Goal: Contribute content: Add original content to the website for others to see

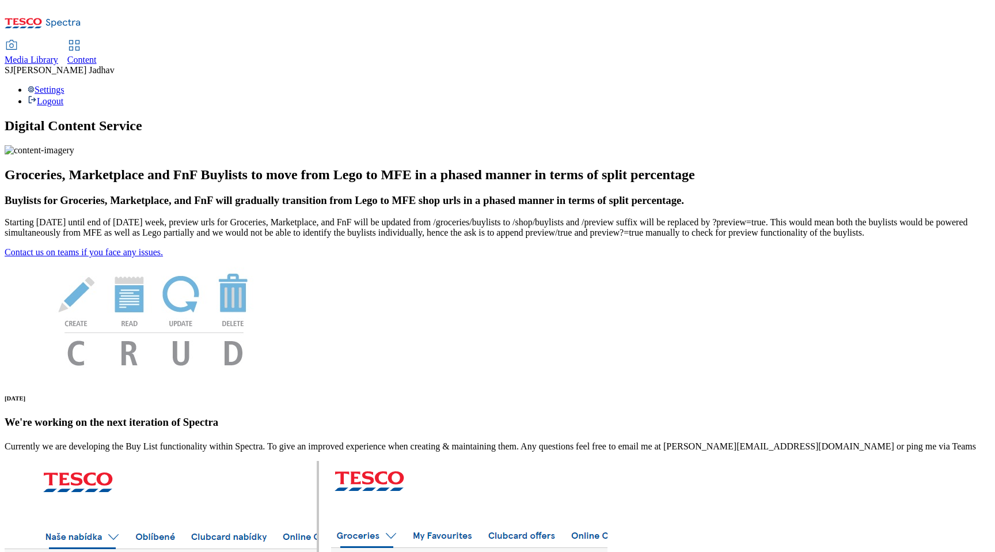
click at [97, 55] on span "Content" at bounding box center [81, 60] width 29 height 10
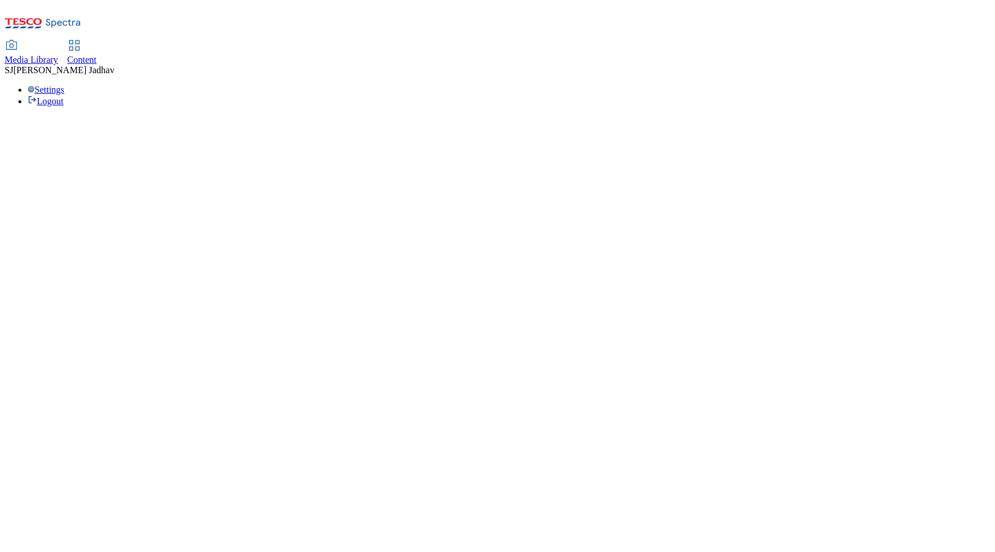
select select "ghs-[GEOGRAPHIC_DATA]"
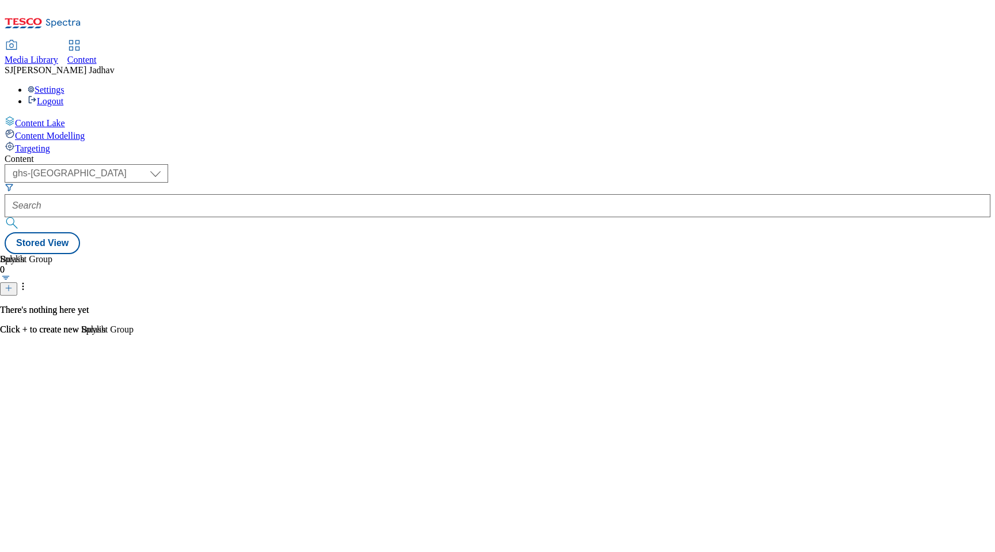
click at [58, 41] on link "Media Library" at bounding box center [32, 53] width 54 height 24
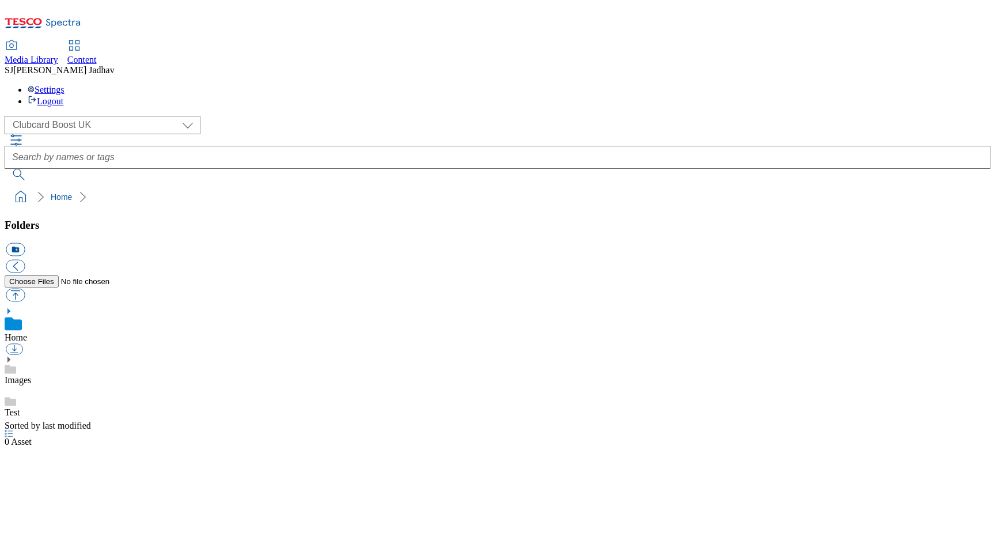
click at [133, 116] on div "( optional ) Clubcard Boost UK Clubcard Marketing Dotcom UK Emails GHS Marketin…" at bounding box center [498, 125] width 986 height 18
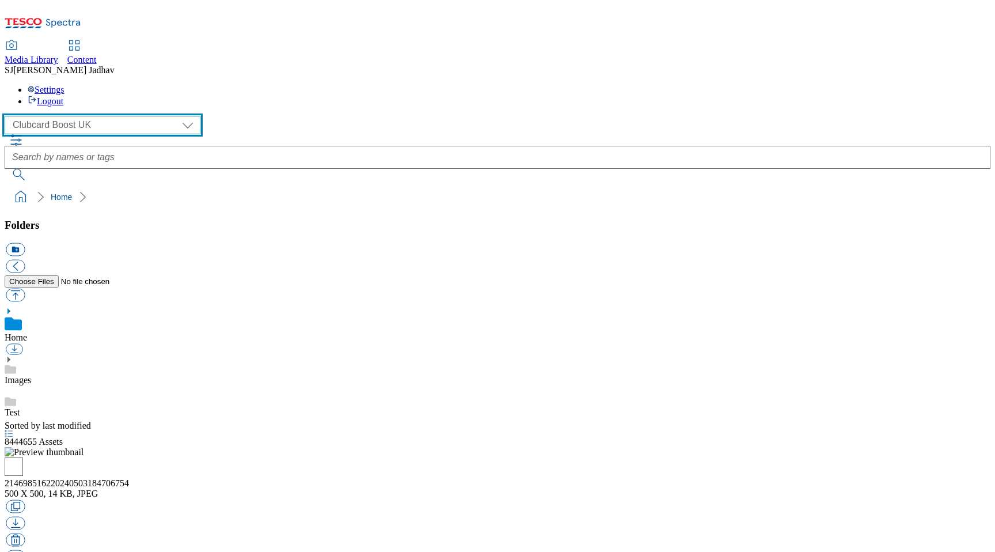
click at [101, 116] on select "Clubcard Boost UK Clubcard Marketing Dotcom UK Emails GHS Marketing UK GHS ROI …" at bounding box center [103, 125] width 196 height 18
select select "flare-ghs-mktg"
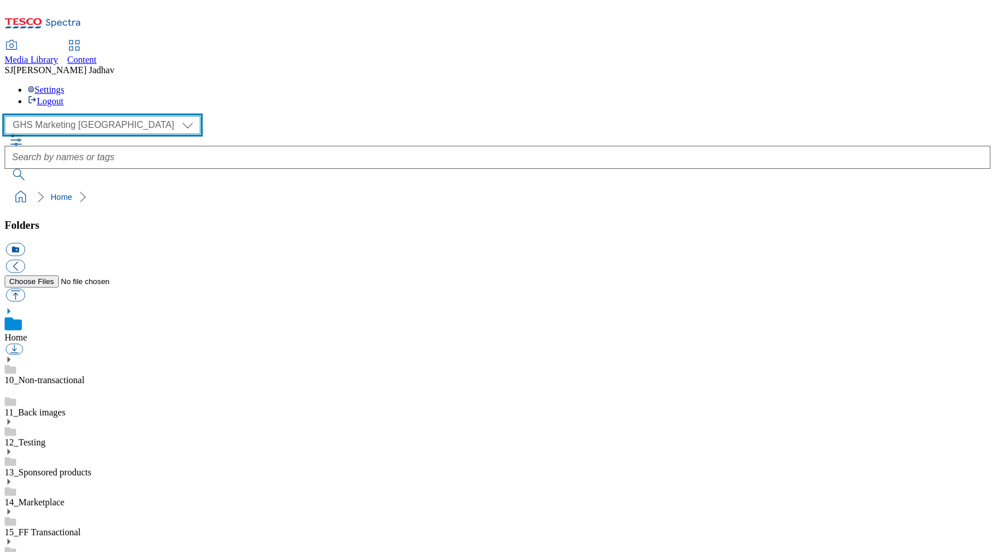
scroll to position [1, 0]
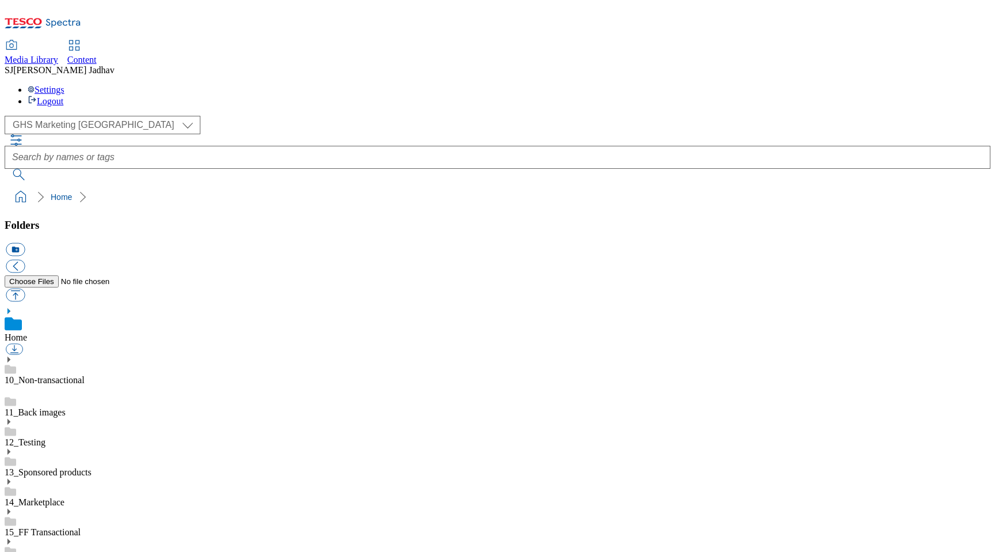
click at [13, 537] on icon at bounding box center [9, 541] width 8 height 8
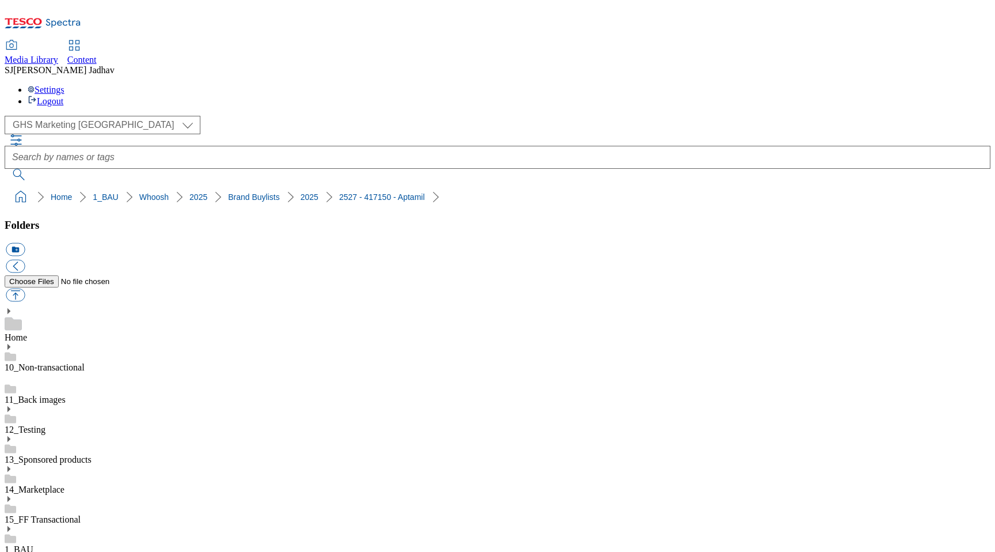
select select "flare-ghs-mktg"
click at [97, 55] on span "Content" at bounding box center [81, 60] width 29 height 10
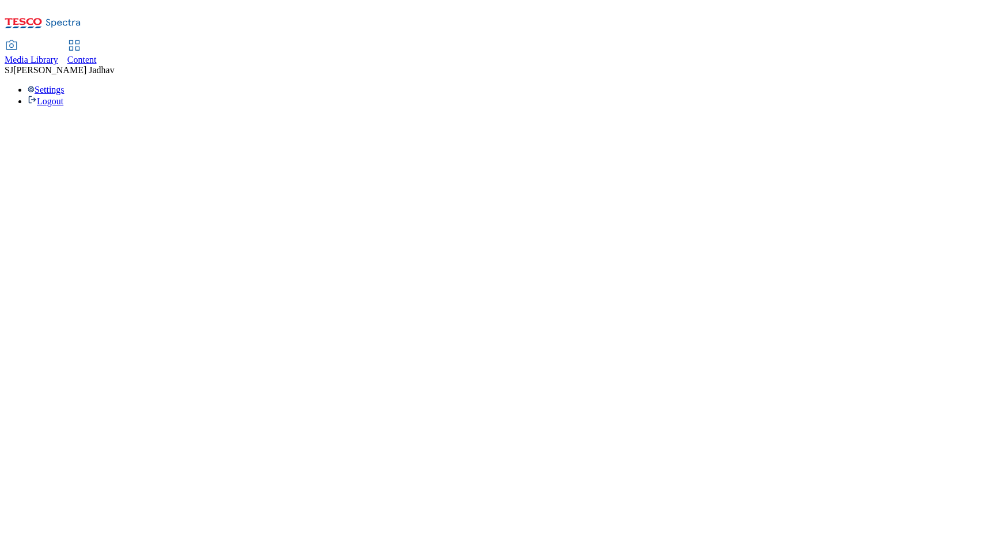
select select "ghs-[GEOGRAPHIC_DATA]"
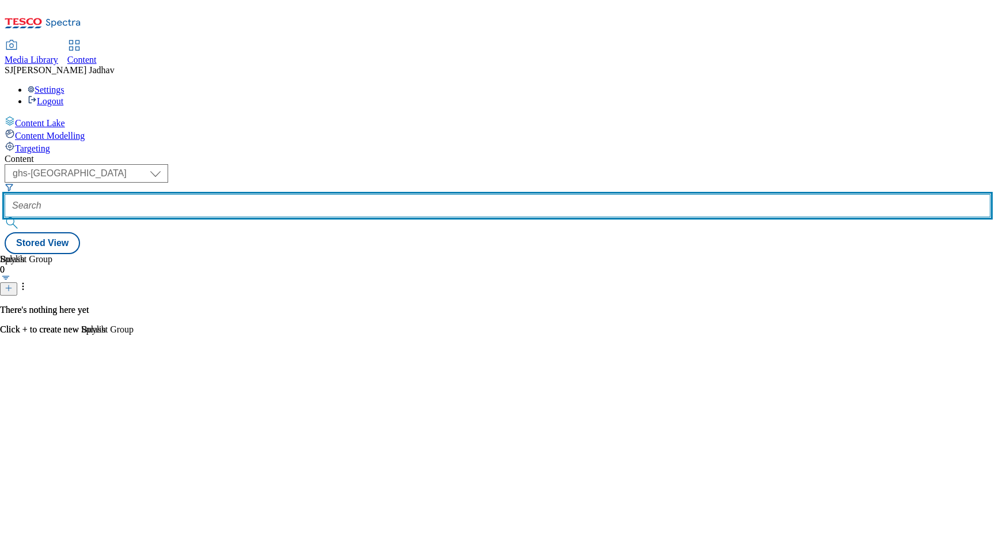
click at [309, 194] on input "text" at bounding box center [498, 205] width 986 height 23
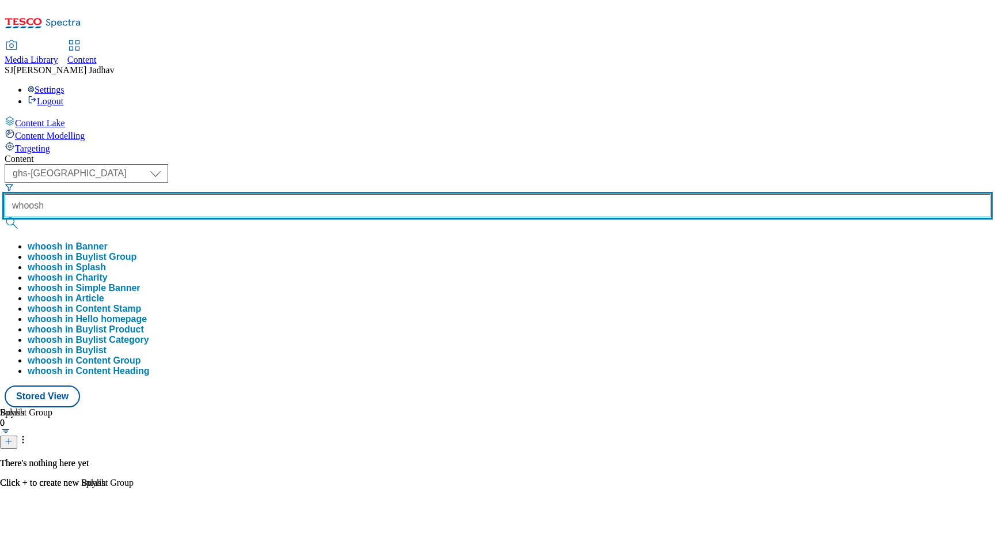
type input "whoosh"
click at [5, 217] on button "submit" at bounding box center [13, 223] width 16 height 12
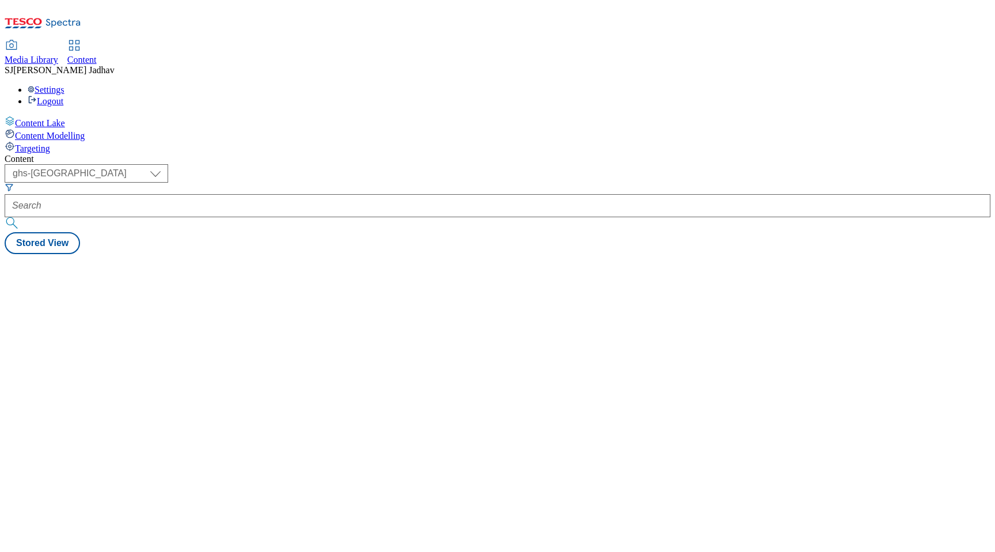
select select "ghs-[GEOGRAPHIC_DATA]"
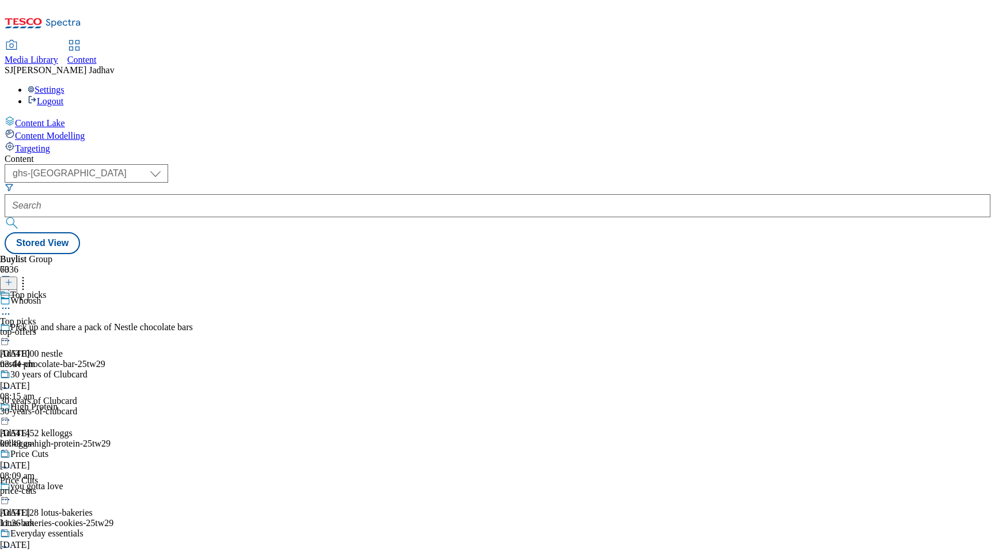
scroll to position [8000, 0]
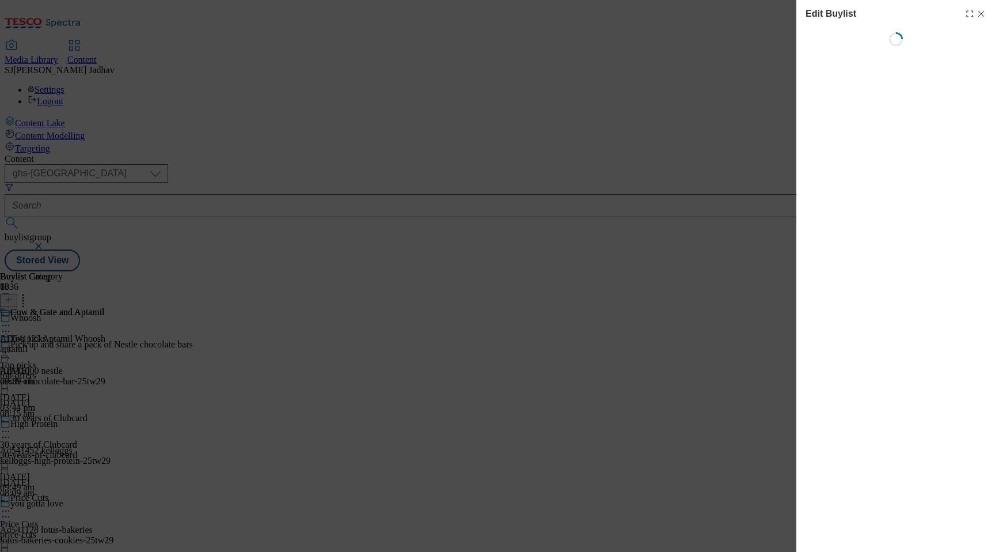
select select "tactical"
select select "supplier funded short term 1-3 weeks"
select select "tesco"
select select "Banner"
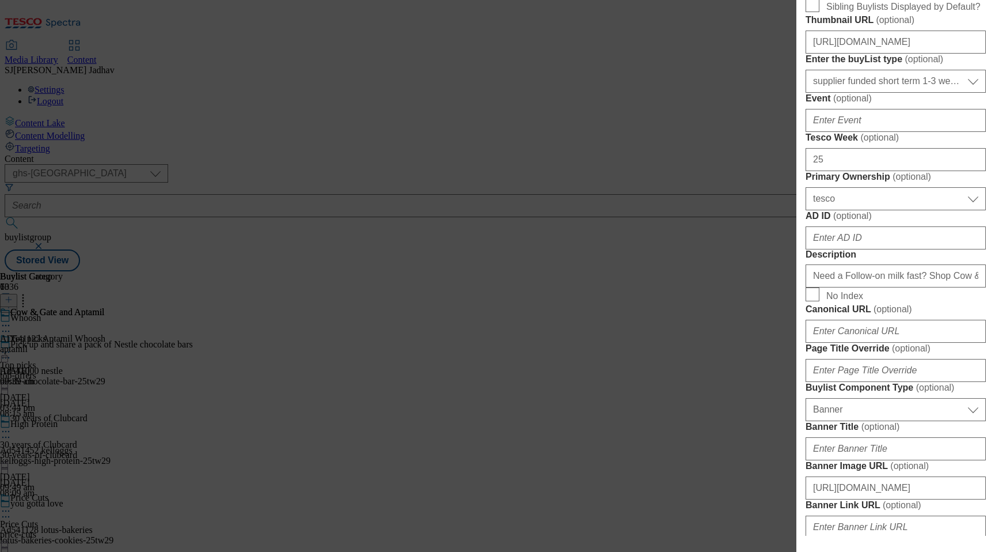
scroll to position [528, 0]
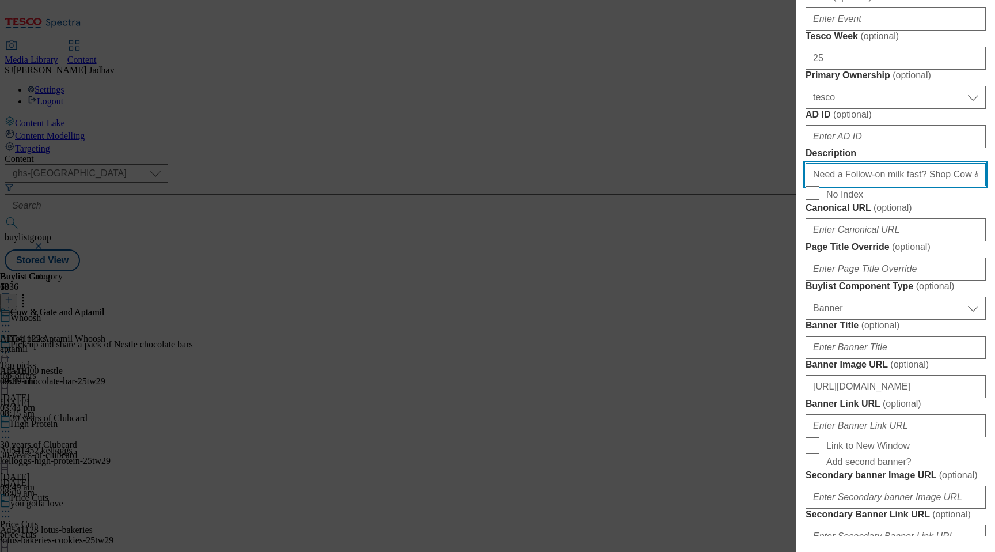
click at [874, 186] on input "Need a Follow-on milk fast? Shop Cow & Gate and Aptamil online at [GEOGRAPHIC_D…" at bounding box center [895, 174] width 180 height 23
paste input "Modal"
type input "Need a Follow-on milk fast? Shop Cow & Gate and Aptamil online at [GEOGRAPHIC_D…"
click at [763, 434] on div "Edit Buylist Locale Select locale English Welsh Tags 1 tags selected fnf market…" at bounding box center [497, 276] width 995 height 552
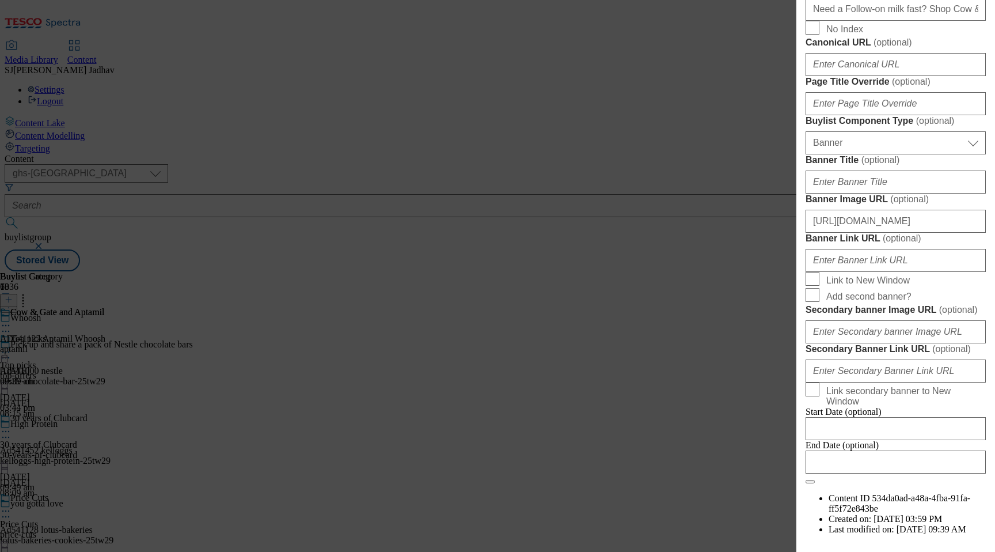
scroll to position [1176, 0]
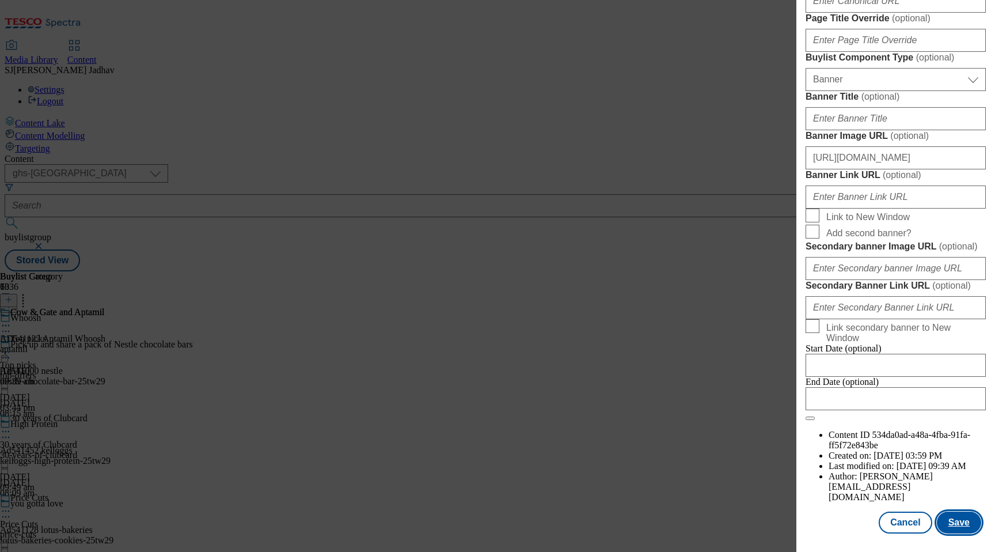
click at [952, 519] on button "Save" at bounding box center [959, 522] width 44 height 22
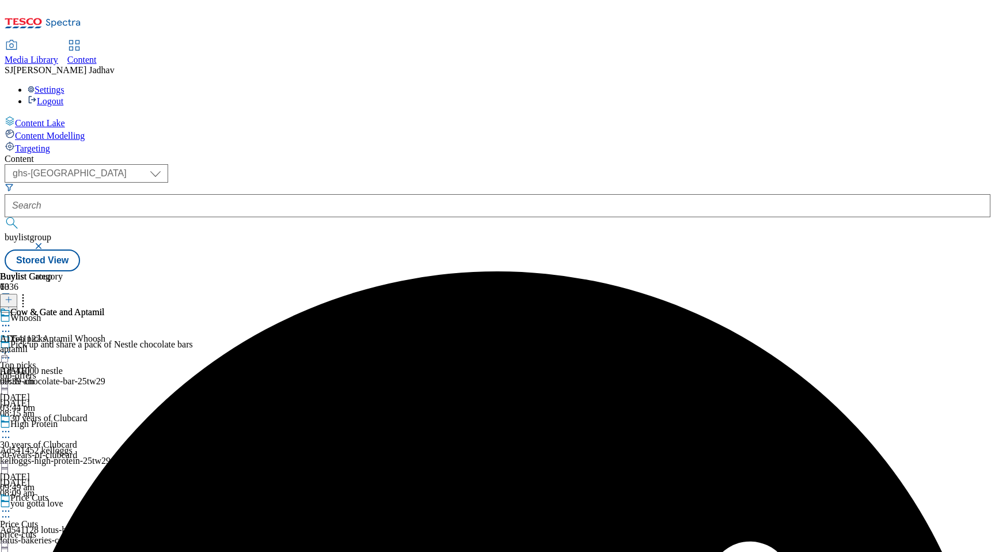
click at [12, 320] on icon at bounding box center [6, 326] width 12 height 12
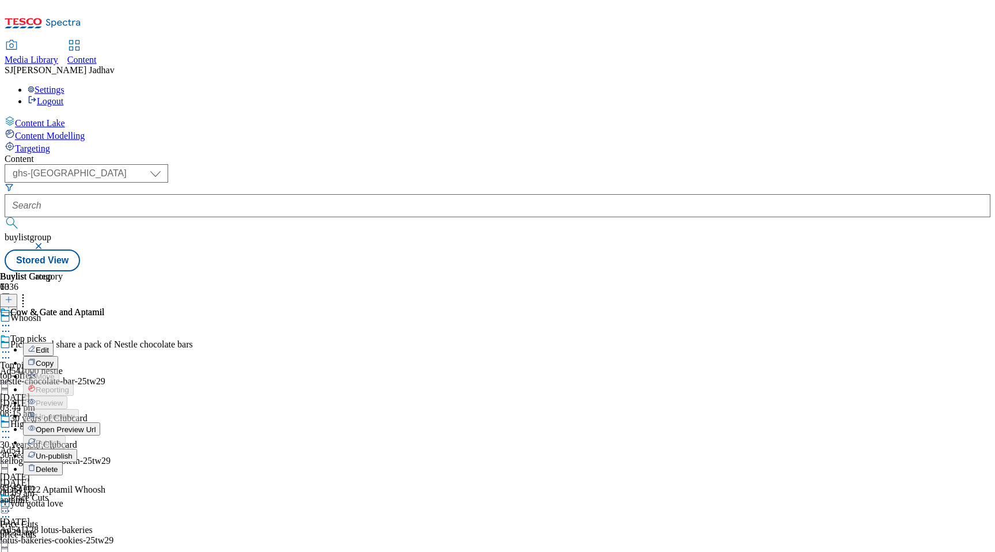
click at [49, 345] on span "Edit" at bounding box center [42, 349] width 13 height 9
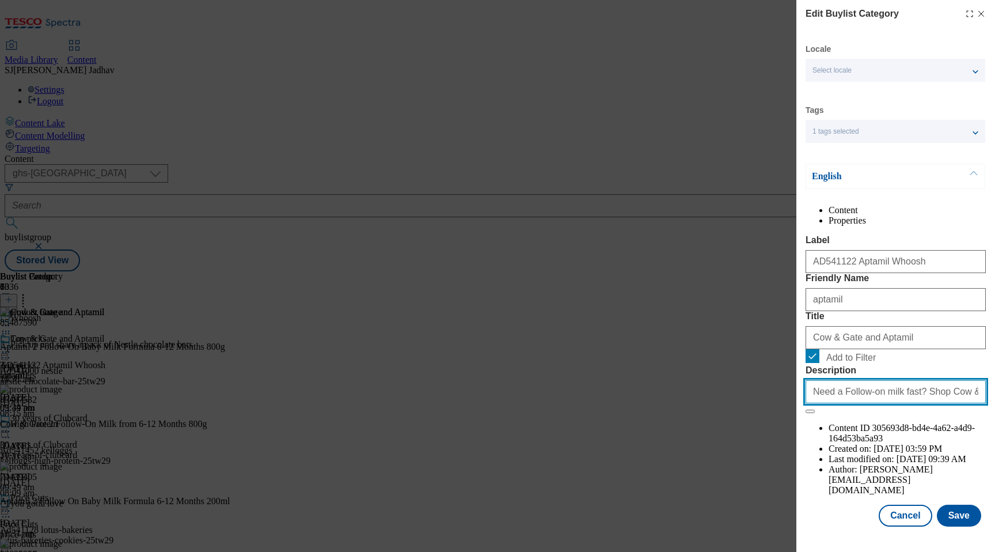
click at [865, 403] on input "Need a Follow-on milk fast? Shop Cow & Gate and Aptamil online at [GEOGRAPHIC_D…" at bounding box center [895, 391] width 180 height 23
click at [955, 522] on button "Save" at bounding box center [959, 515] width 44 height 22
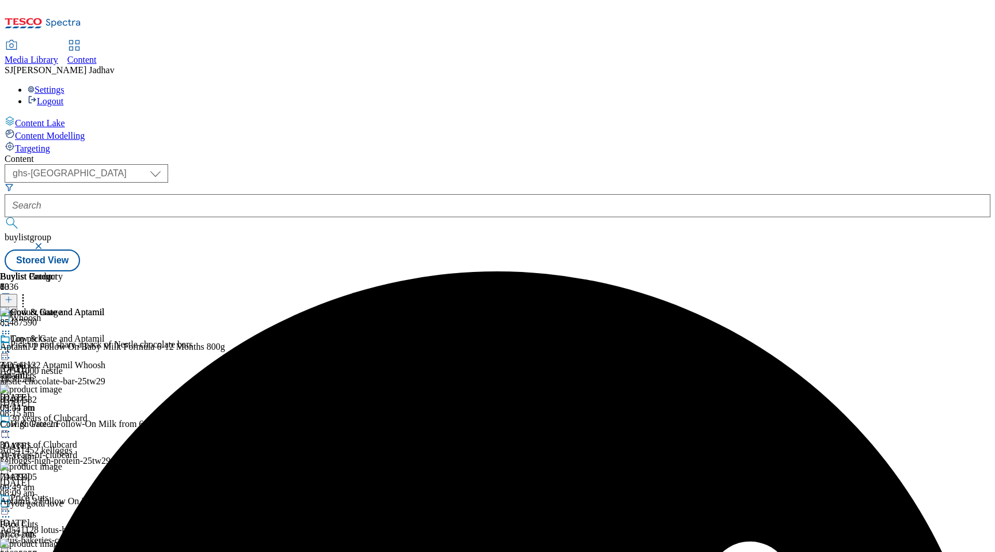
click at [12, 320] on icon at bounding box center [6, 326] width 12 height 12
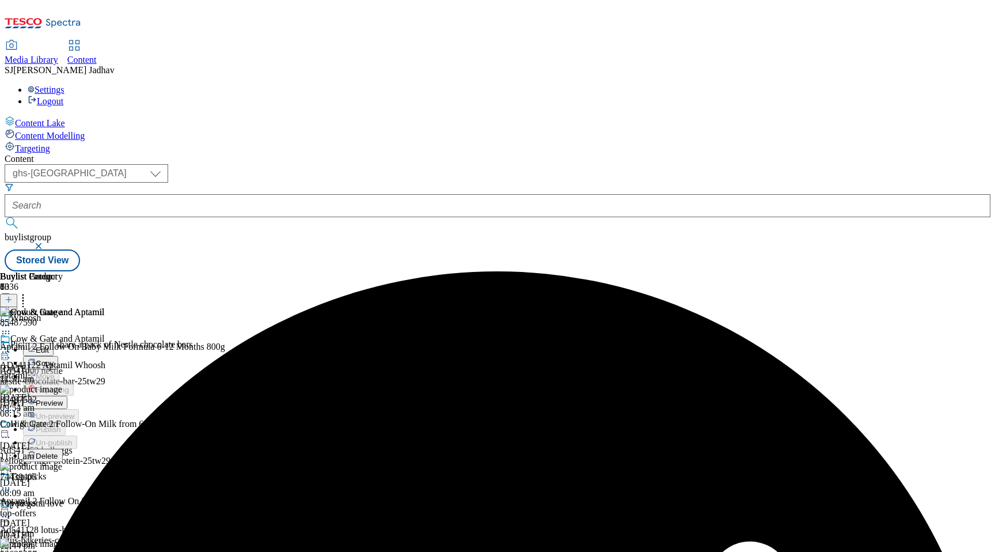
click at [49, 345] on span "Edit" at bounding box center [42, 349] width 13 height 9
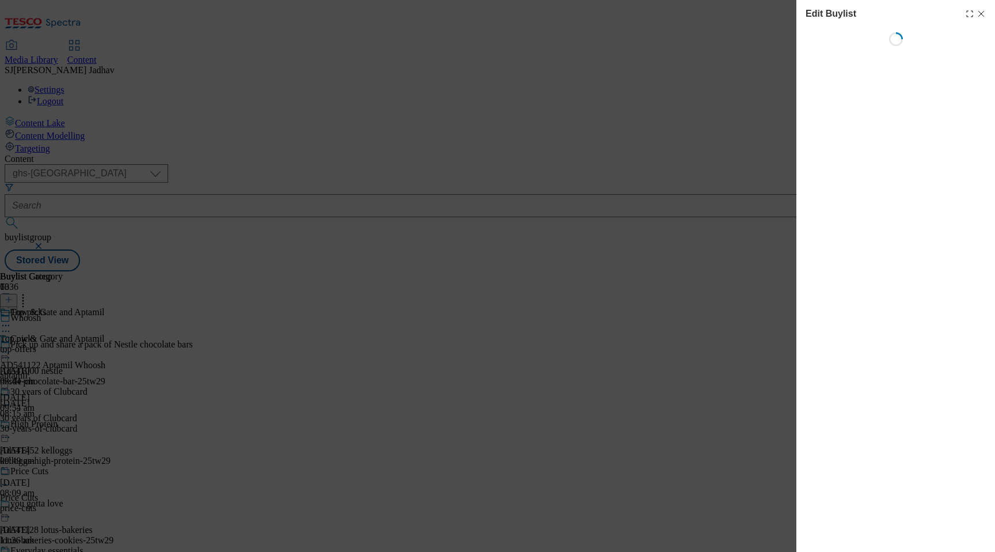
select select "tactical"
select select "supplier funded short term 1-3 weeks"
select select "tesco"
select select "Banner"
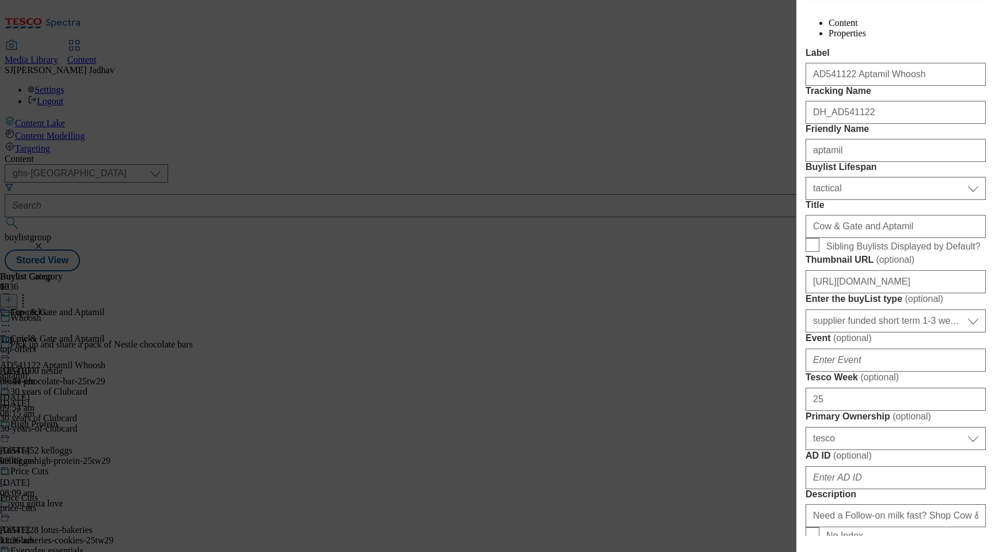
scroll to position [240, 0]
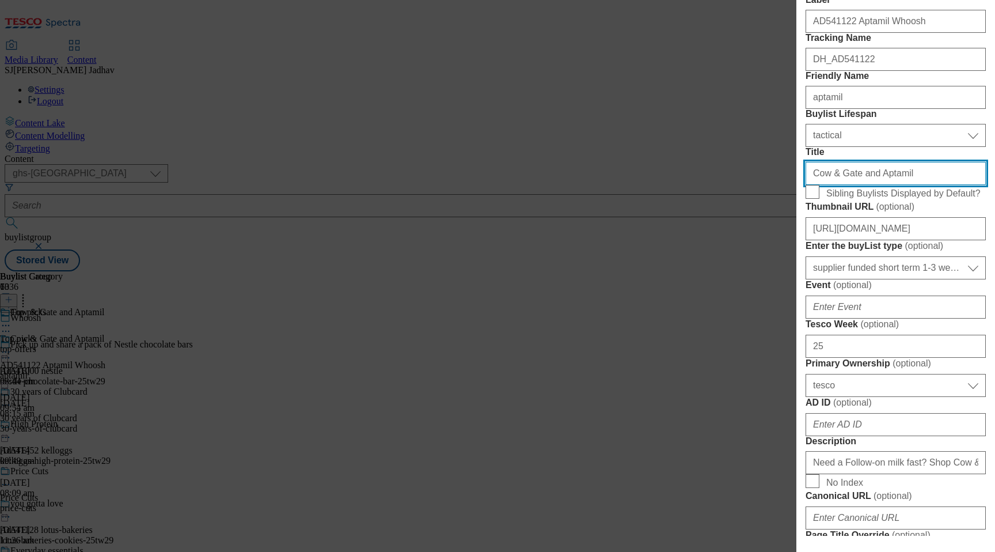
drag, startPoint x: 906, startPoint y: 277, endPoint x: 691, endPoint y: 253, distance: 215.5
click at [691, 253] on div "Edit Buylist Locale Select locale English Welsh Tags 1 tags selected fnf market…" at bounding box center [497, 276] width 995 height 552
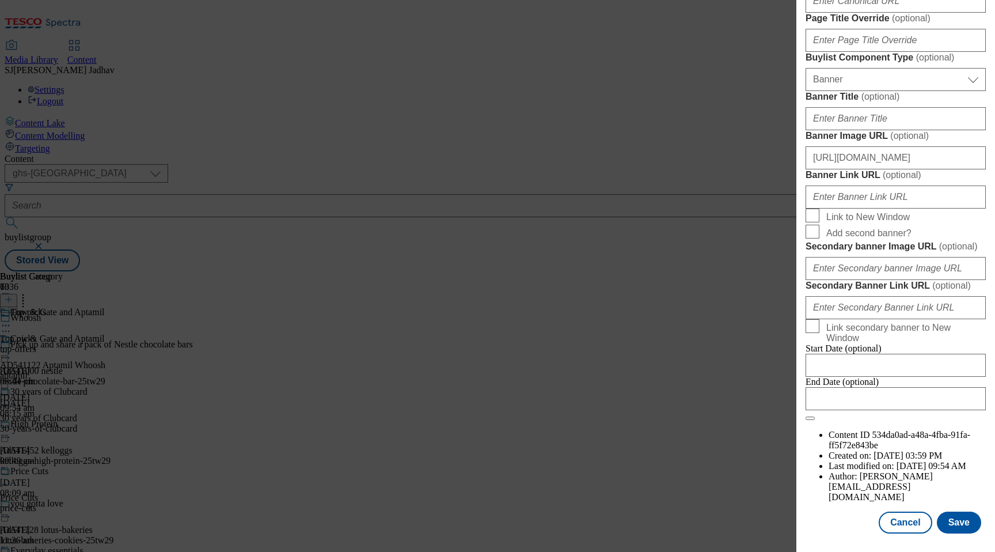
scroll to position [1176, 0]
click at [957, 520] on button "Save" at bounding box center [959, 522] width 44 height 22
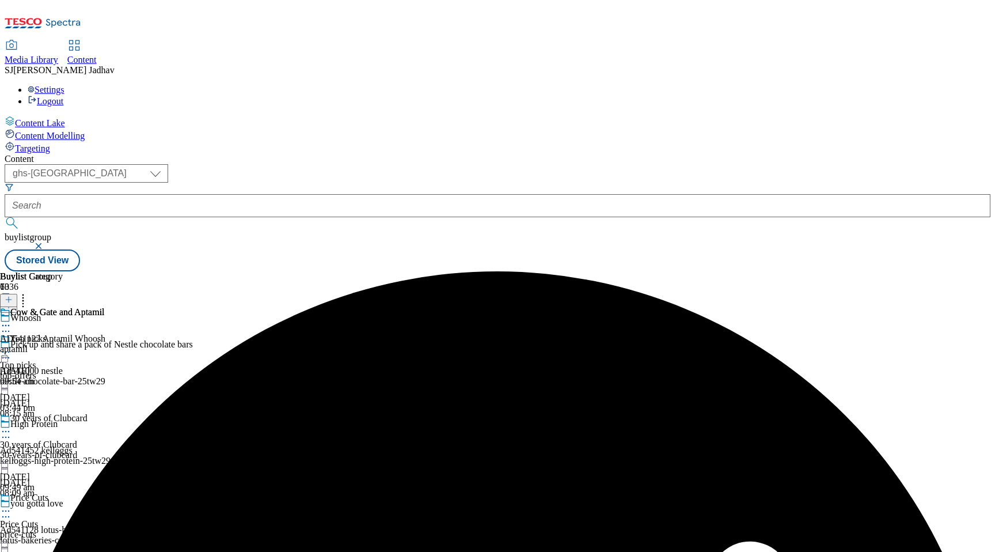
click at [12, 320] on icon at bounding box center [6, 326] width 12 height 12
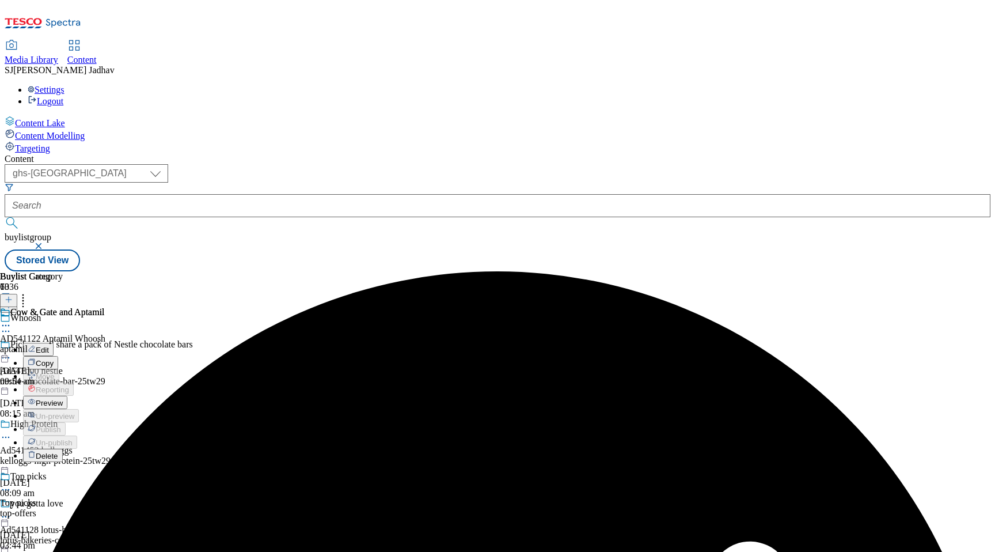
click at [49, 345] on span "Edit" at bounding box center [42, 349] width 13 height 9
select select "tactical"
select select "supplier funded short term 1-3 weeks"
select select "tesco"
select select "Banner"
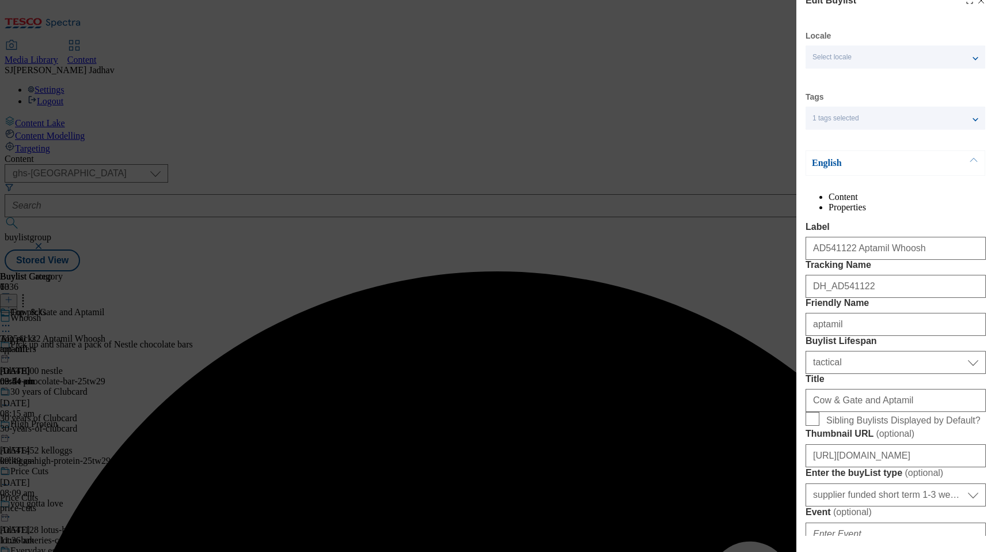
scroll to position [23, 0]
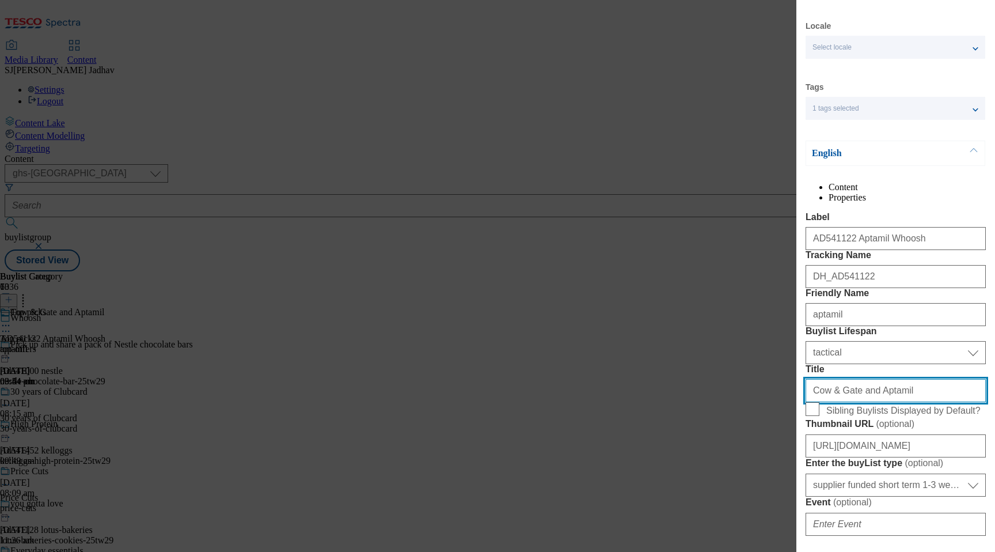
drag, startPoint x: 897, startPoint y: 495, endPoint x: 696, endPoint y: 490, distance: 201.0
click at [696, 490] on div "Edit Buylist Locale Select locale English Welsh Tags 1 tags selected fnf market…" at bounding box center [497, 276] width 995 height 552
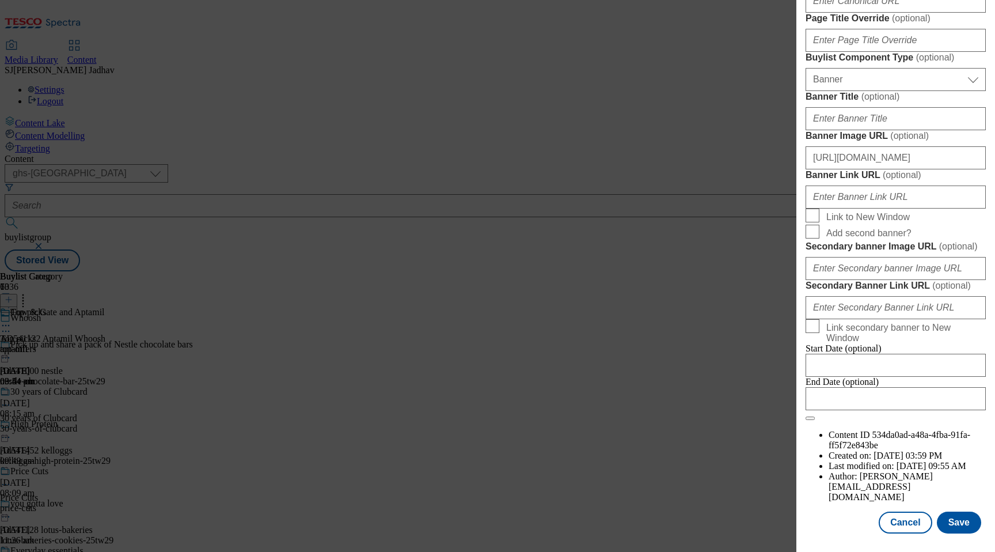
scroll to position [1176, 0]
click at [950, 516] on button "Save" at bounding box center [959, 522] width 44 height 22
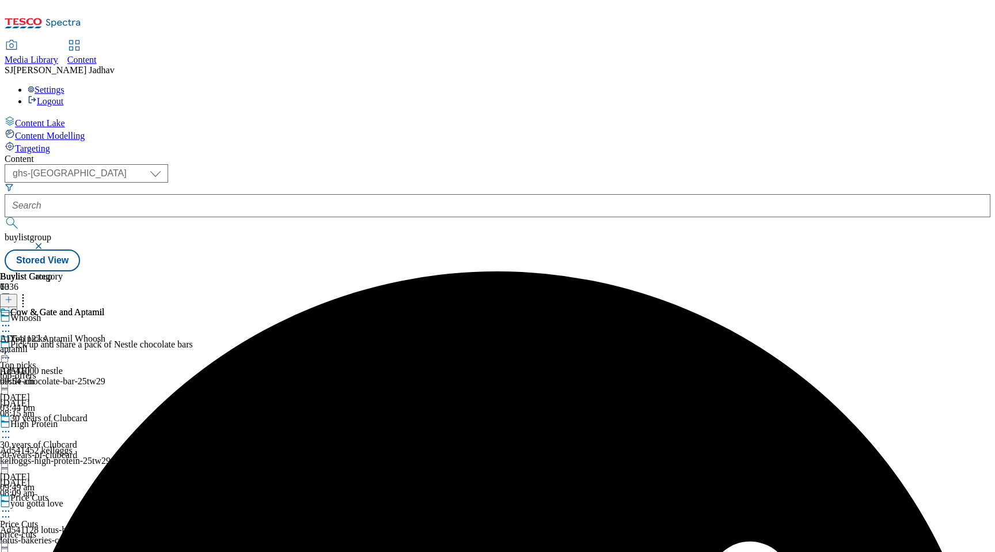
click at [105, 344] on div "aptamil" at bounding box center [52, 349] width 105 height 10
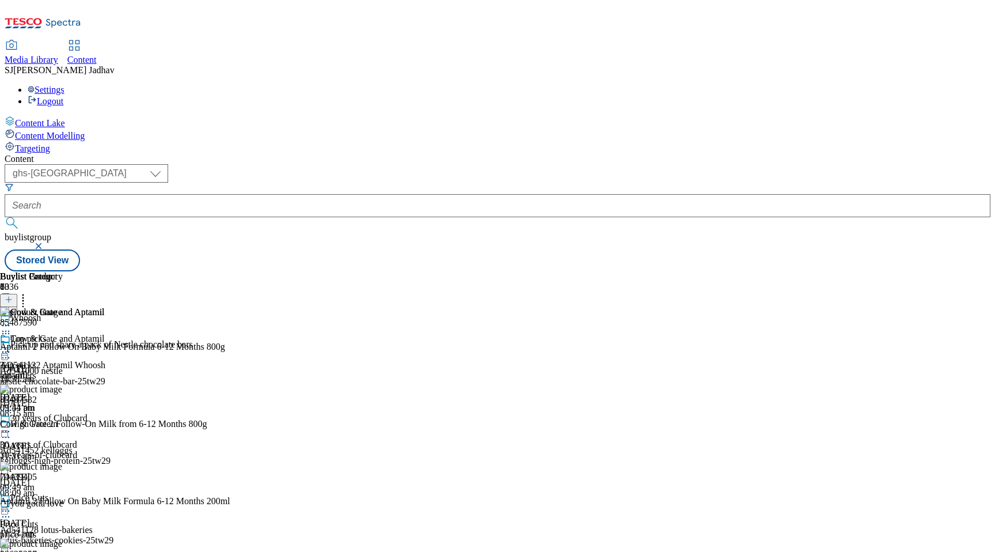
click at [12, 346] on icon at bounding box center [6, 352] width 12 height 12
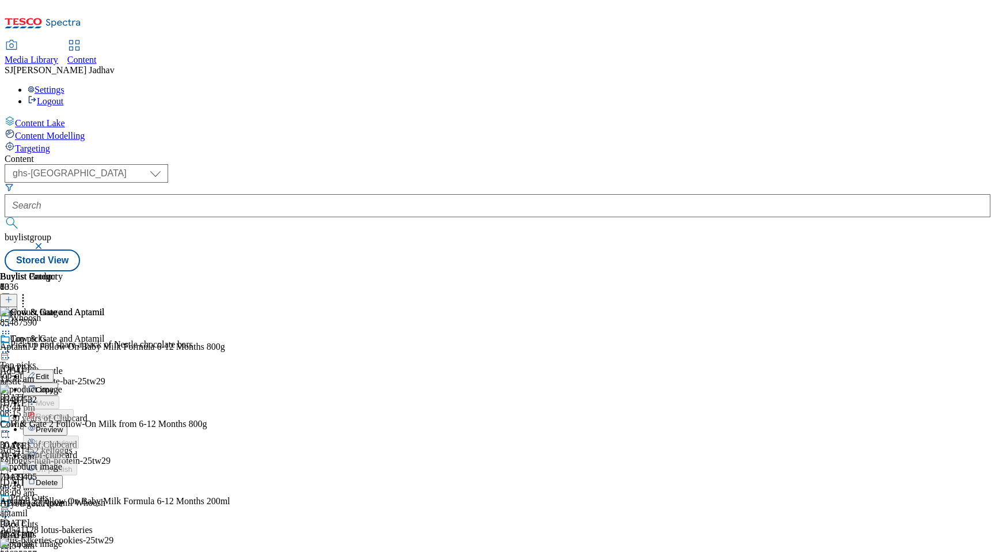
click at [49, 372] on span "Edit" at bounding box center [42, 376] width 13 height 9
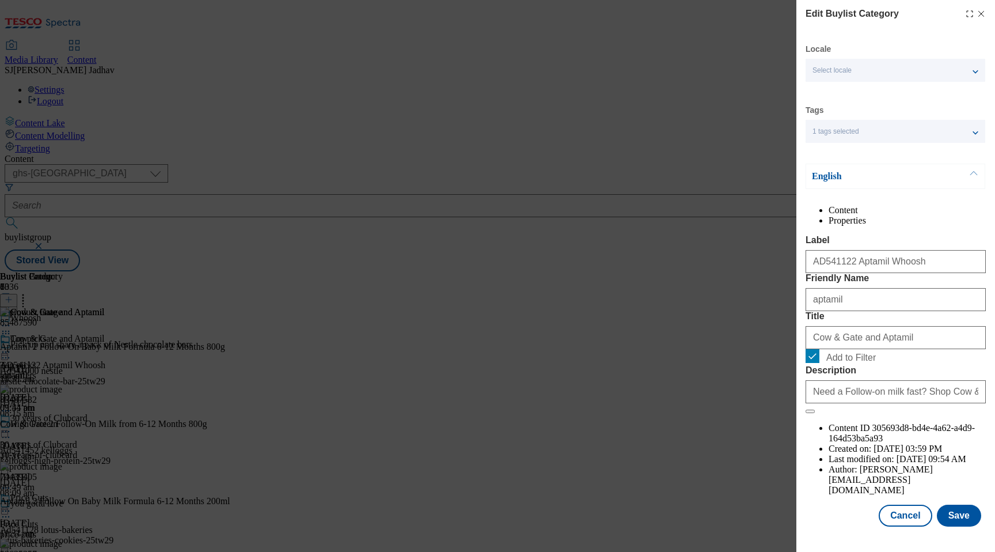
scroll to position [15, 0]
click at [899, 516] on button "Cancel" at bounding box center [905, 515] width 53 height 22
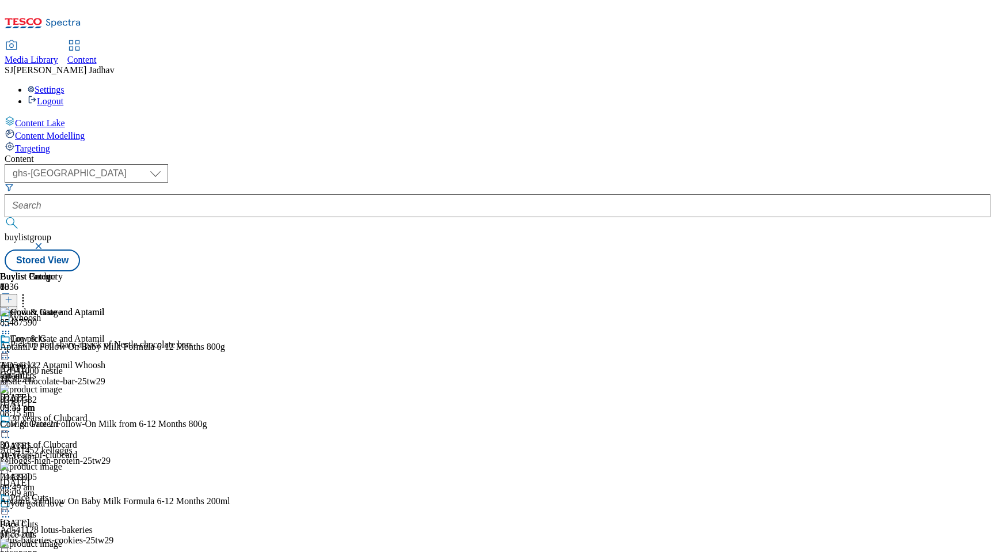
click at [12, 320] on icon at bounding box center [6, 326] width 12 height 12
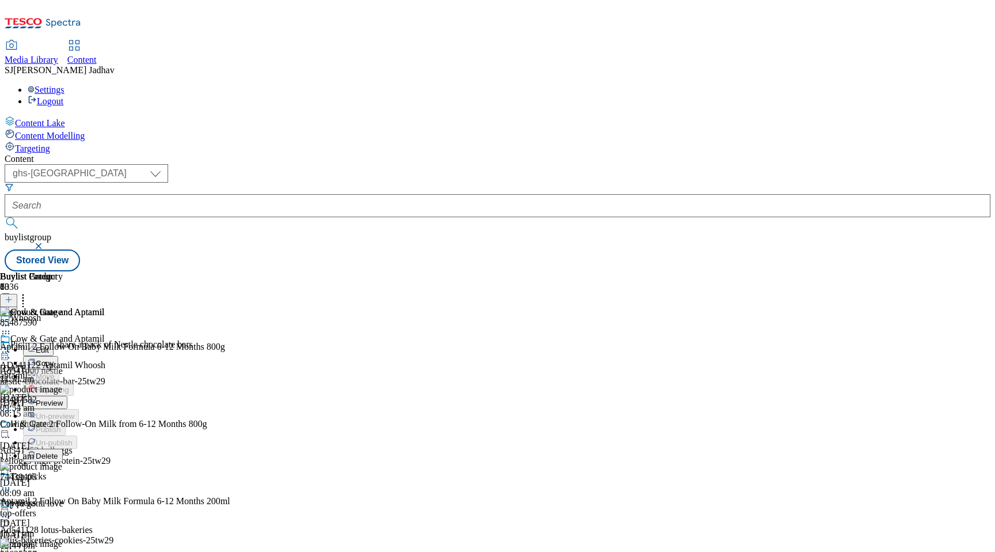
click at [49, 345] on span "Edit" at bounding box center [42, 349] width 13 height 9
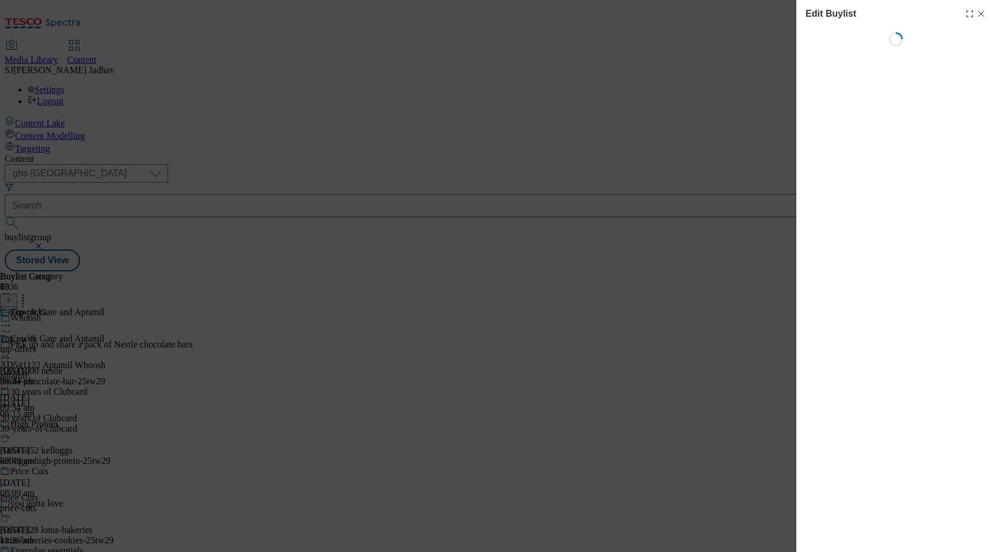
select select "tactical"
select select "supplier funded short term 1-3 weeks"
select select "tesco"
select select "Banner"
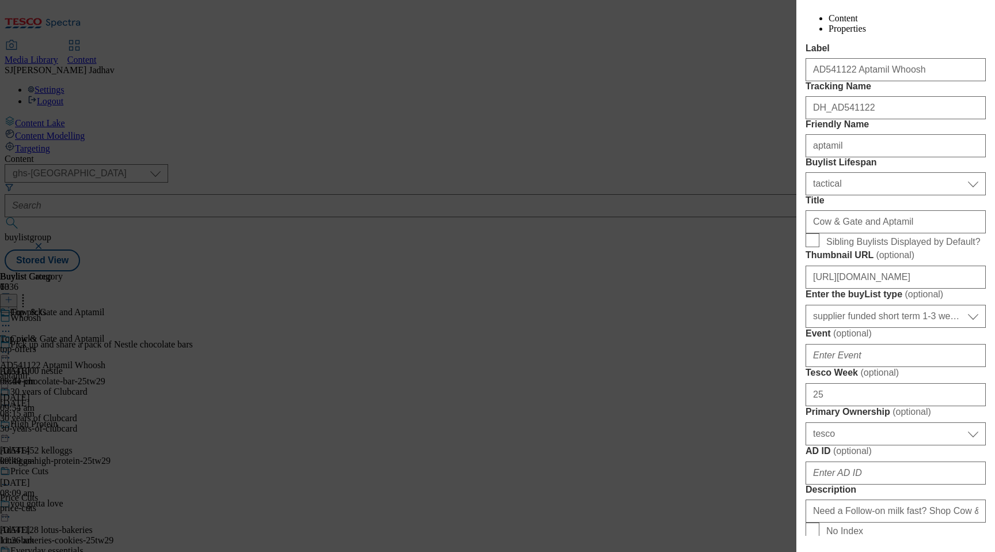
scroll to position [239, 0]
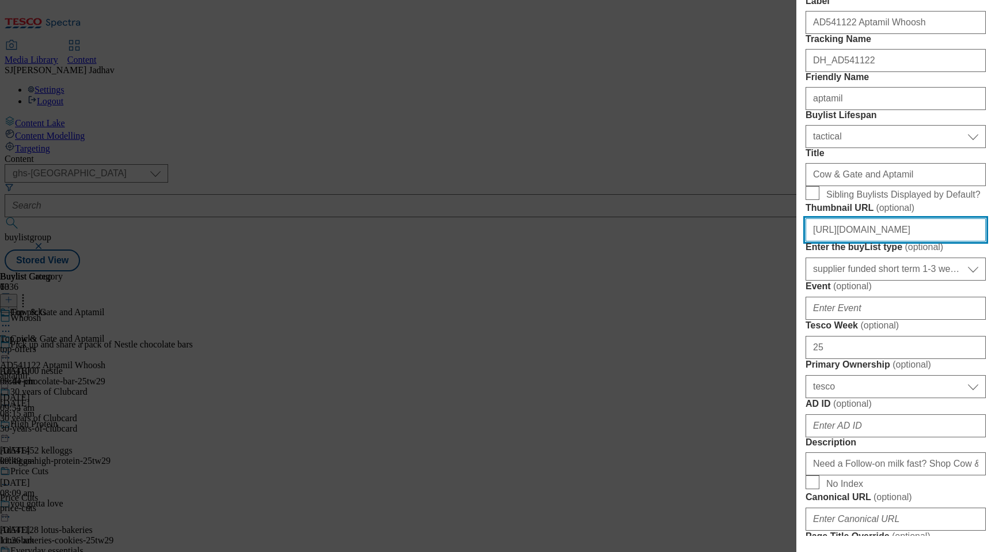
click at [889, 241] on input "[URL][DOMAIN_NAME]" at bounding box center [895, 229] width 180 height 23
paste input "cf9c2aa4-8169-4aa3-b008-3fdd92e7704f/2525-WF-417150-Aptamil-BLthumb"
type input "[URL][DOMAIN_NAME]"
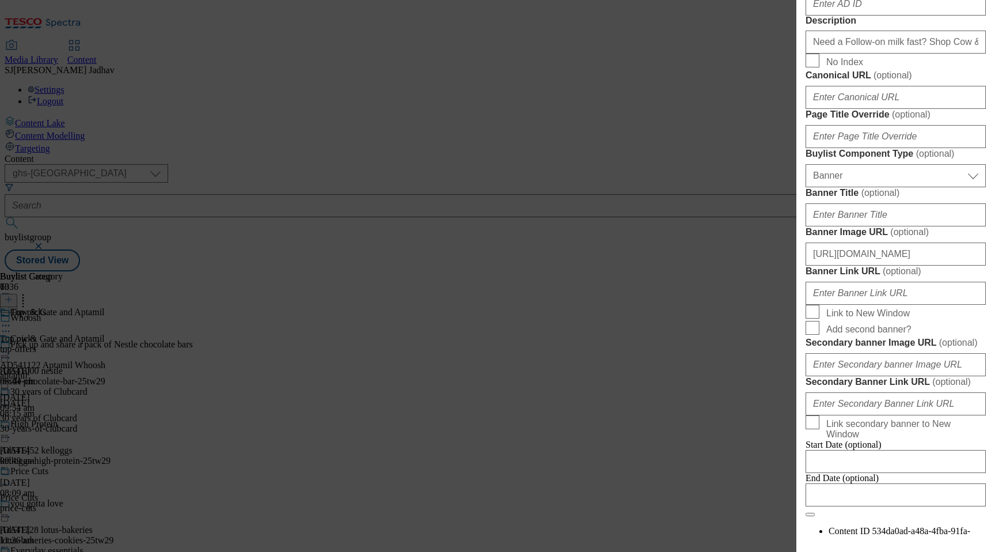
scroll to position [756, 0]
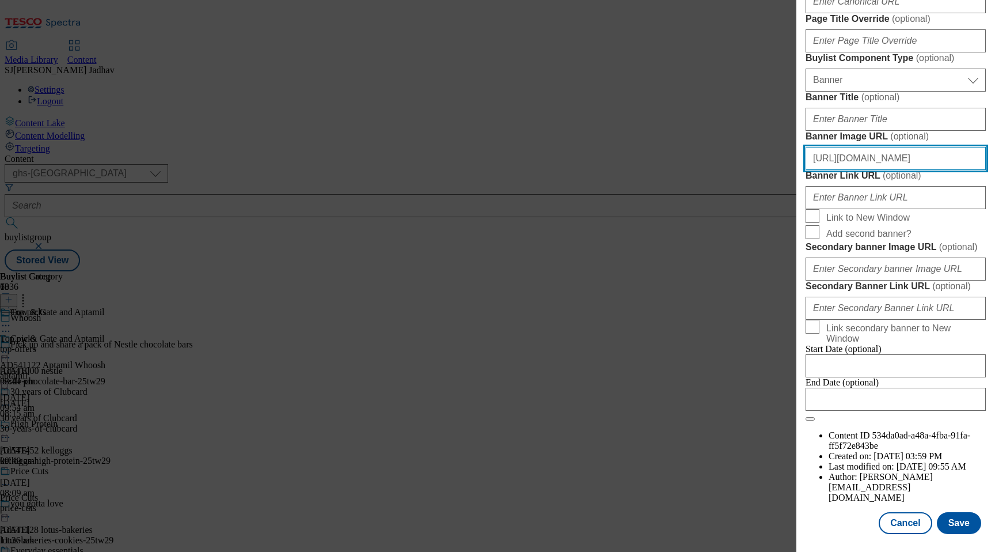
click at [895, 170] on input "[URL][DOMAIN_NAME]" at bounding box center [895, 158] width 180 height 23
paste input "5ade5999-6d41-42cb-8eeb-87ceea8bf719/2527-WF-417150-Aptamil-Whoosh-Buylist-1390…"
type input "[URL][DOMAIN_NAME]"
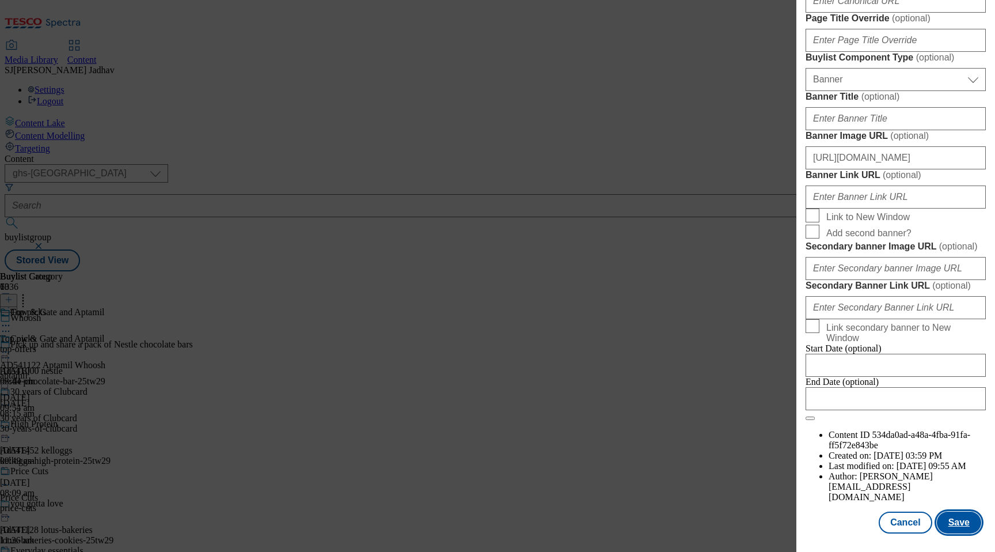
scroll to position [0, 0]
click at [956, 526] on button "Save" at bounding box center [959, 522] width 44 height 22
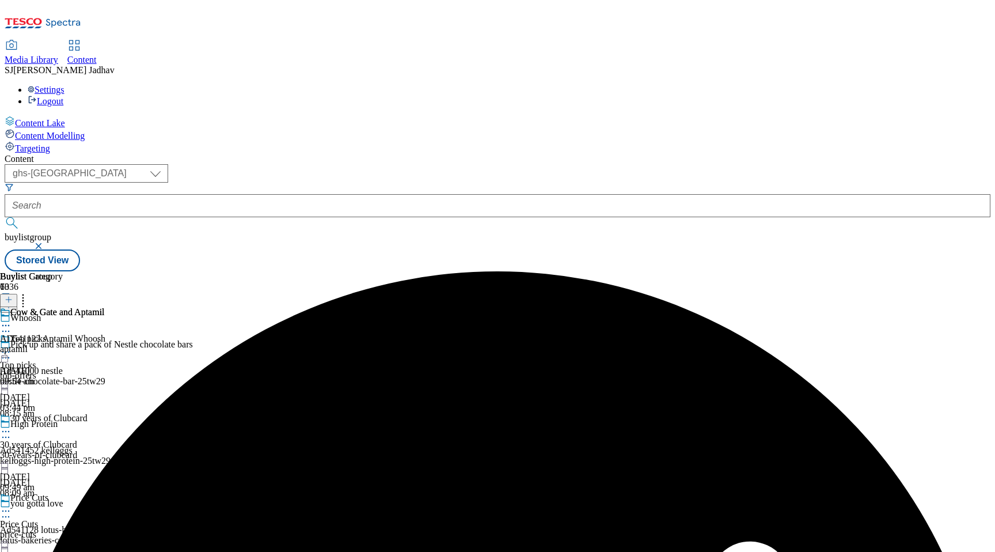
click at [12, 320] on icon at bounding box center [6, 326] width 12 height 12
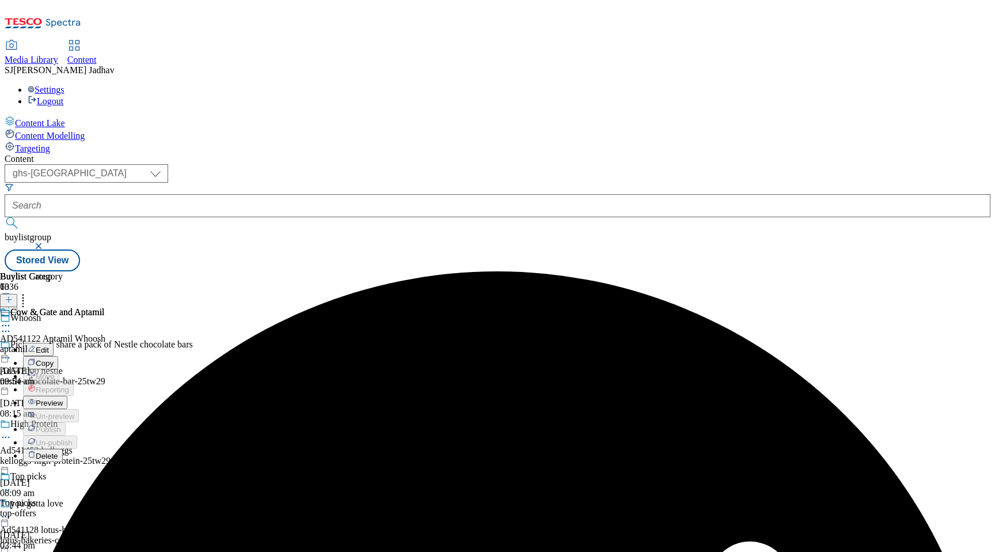
click at [63, 398] on span "Preview" at bounding box center [49, 402] width 27 height 9
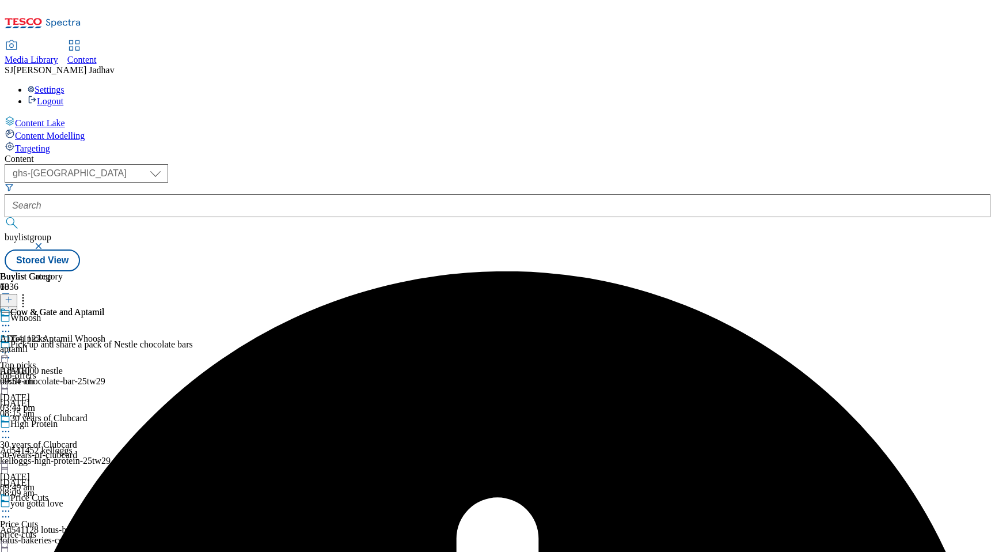
click at [117, 307] on div "Cow & Gate and Aptamil" at bounding box center [58, 320] width 117 height 26
click at [4, 325] on circle at bounding box center [3, 326] width 2 height 2
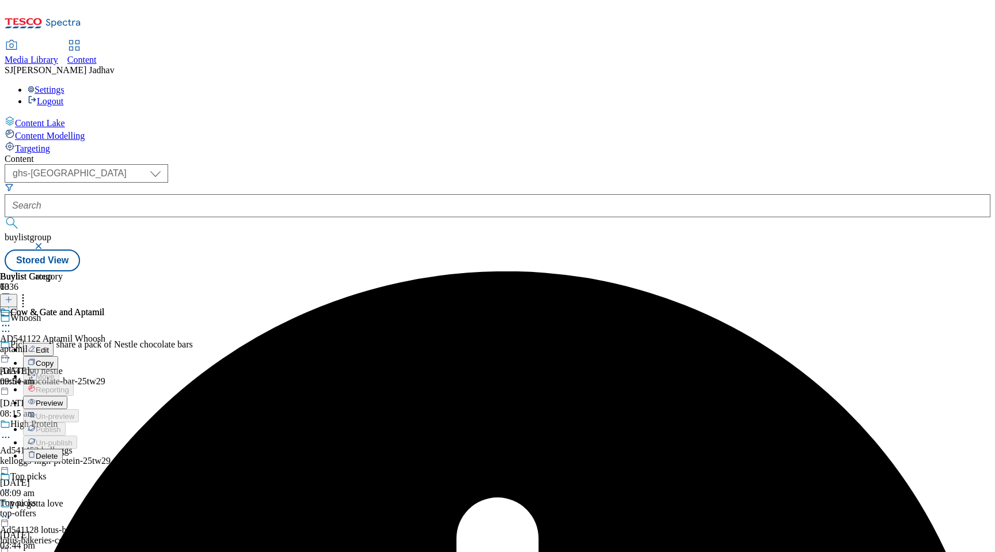
click at [54, 343] on button "Edit" at bounding box center [38, 349] width 31 height 13
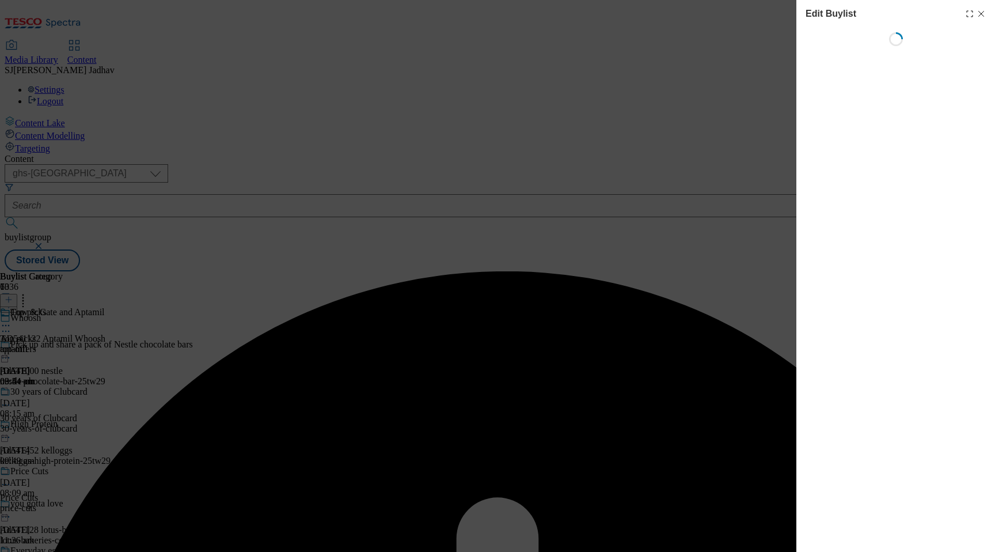
select select "tactical"
select select "supplier funded short term 1-3 weeks"
select select "tesco"
select select "Banner"
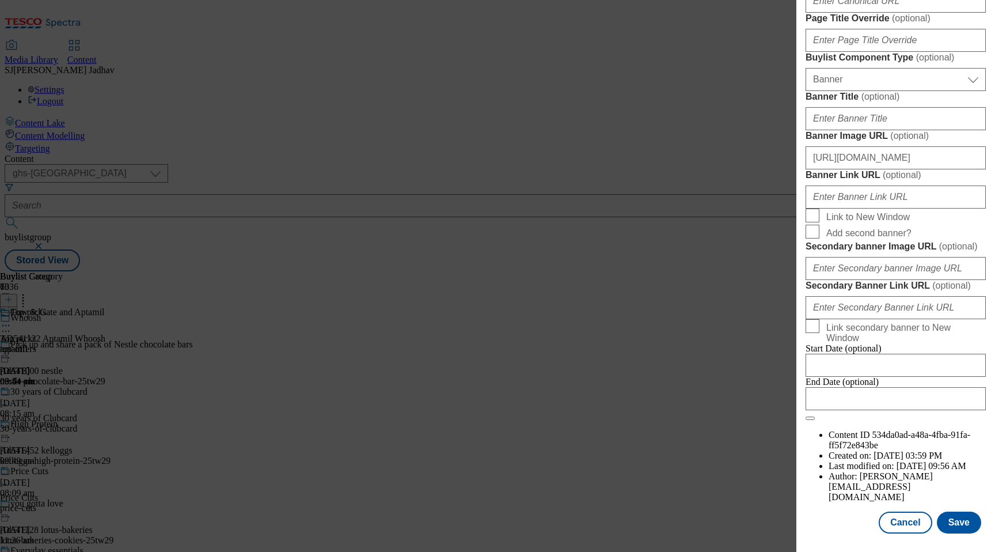
scroll to position [1176, 0]
click at [943, 519] on button "Save" at bounding box center [959, 522] width 44 height 22
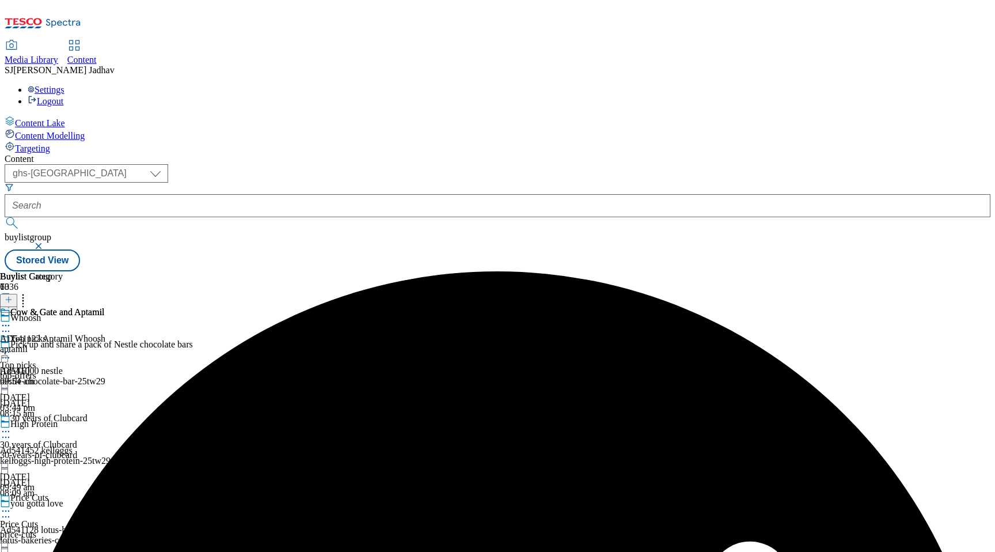
click at [12, 320] on icon at bounding box center [6, 326] width 12 height 12
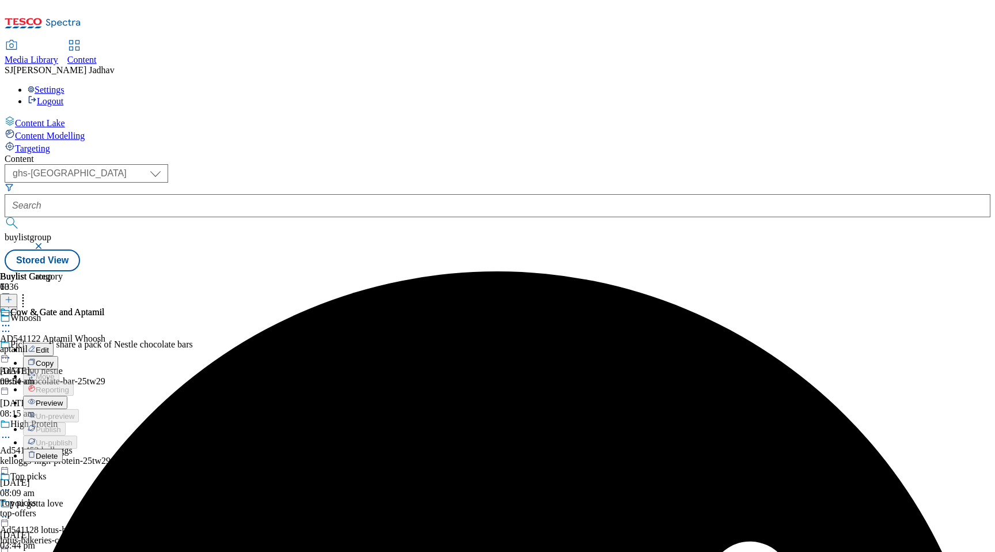
click at [63, 398] on span "Preview" at bounding box center [49, 402] width 27 height 9
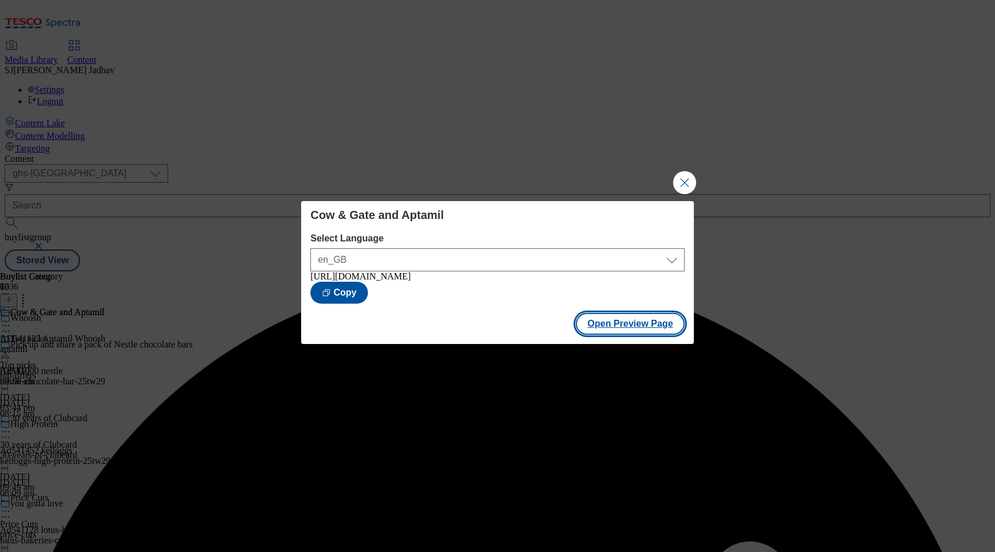
click at [634, 322] on button "Open Preview Page" at bounding box center [630, 324] width 109 height 22
click at [675, 173] on button "Close Modal" at bounding box center [684, 182] width 23 height 23
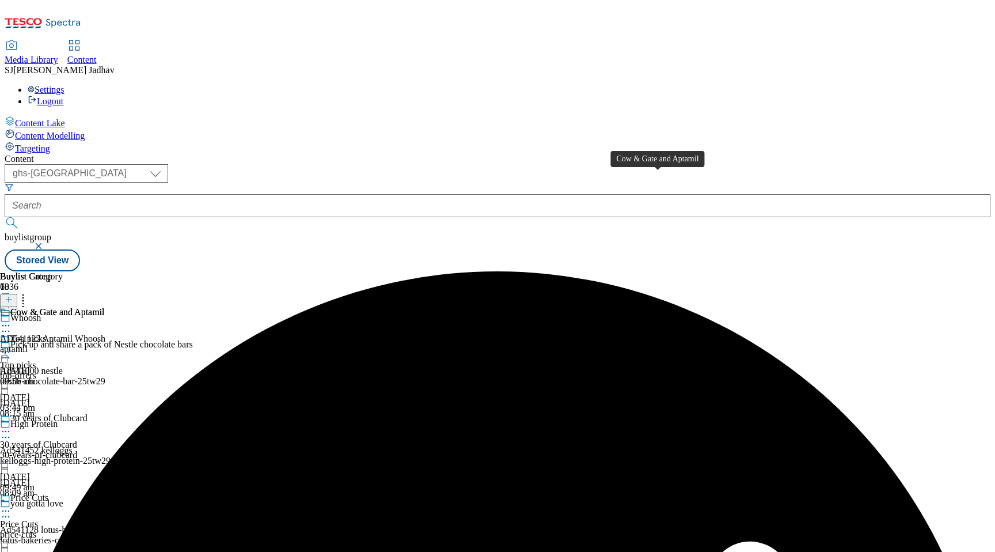
click at [105, 307] on div "Cow & Gate and Aptamil AD541122 Aptamil Whoosh aptamil [DATE] 09:56 am" at bounding box center [52, 346] width 105 height 79
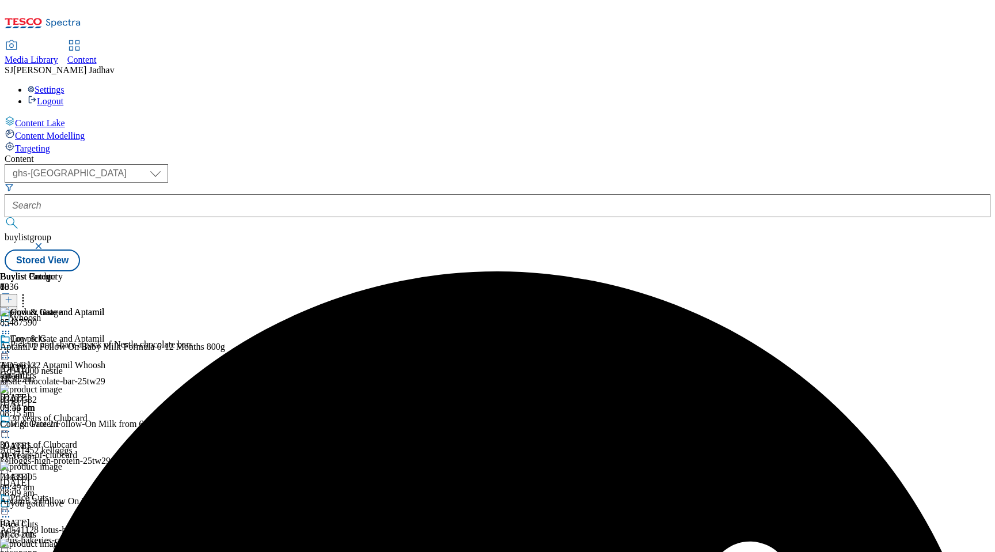
click at [13, 295] on icon at bounding box center [9, 299] width 8 height 8
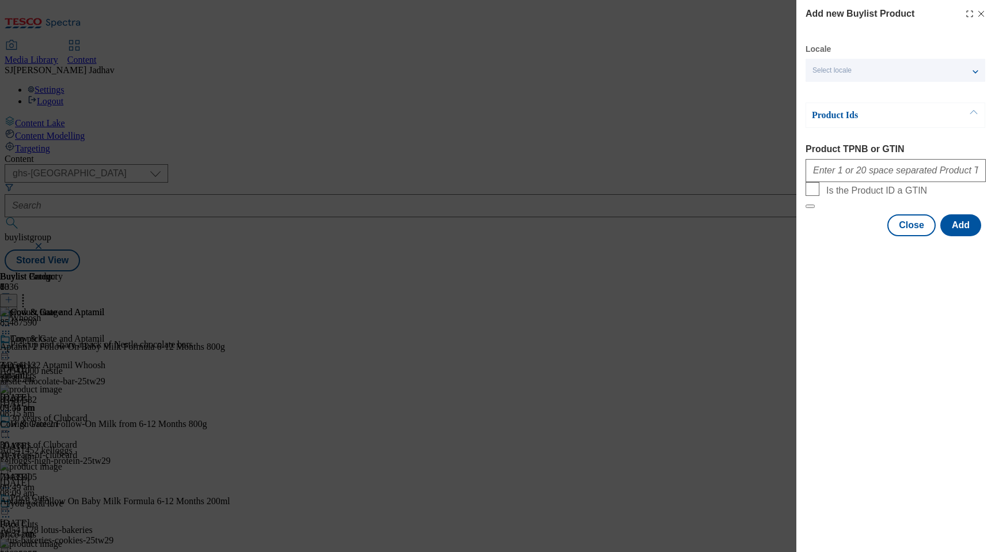
click at [863, 182] on div "Modal" at bounding box center [895, 168] width 180 height 28
click at [863, 176] on input "Product TPNB or GTIN" at bounding box center [895, 170] width 180 height 23
paste input "85487590 74439405 50050098 85487532 74439405 53625257 89992820 87690489 89606847"
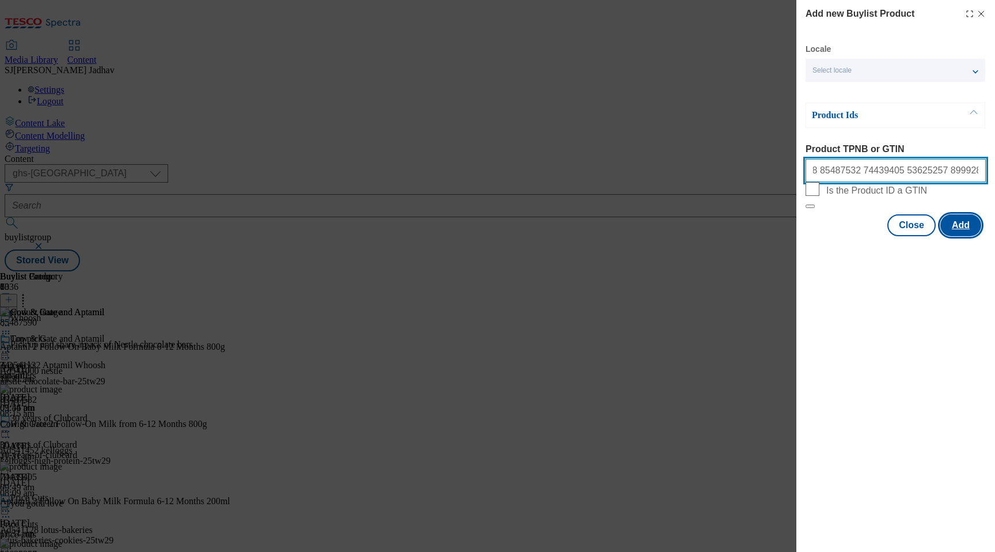
type input "85487590 74439405 50050098 85487532 74439405 53625257 89992820 87690489 89606847"
click at [950, 236] on button "Add" at bounding box center [960, 225] width 41 height 22
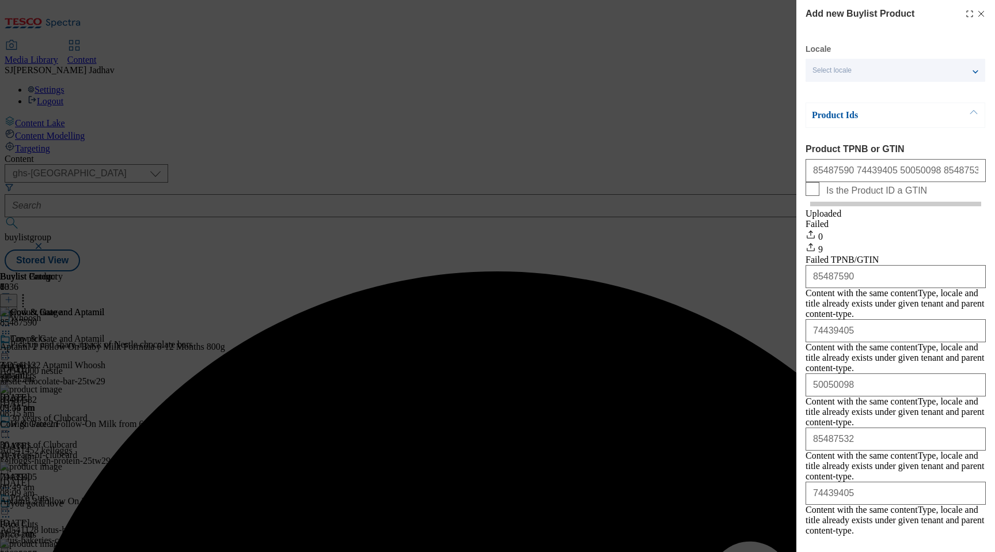
scroll to position [191, 0]
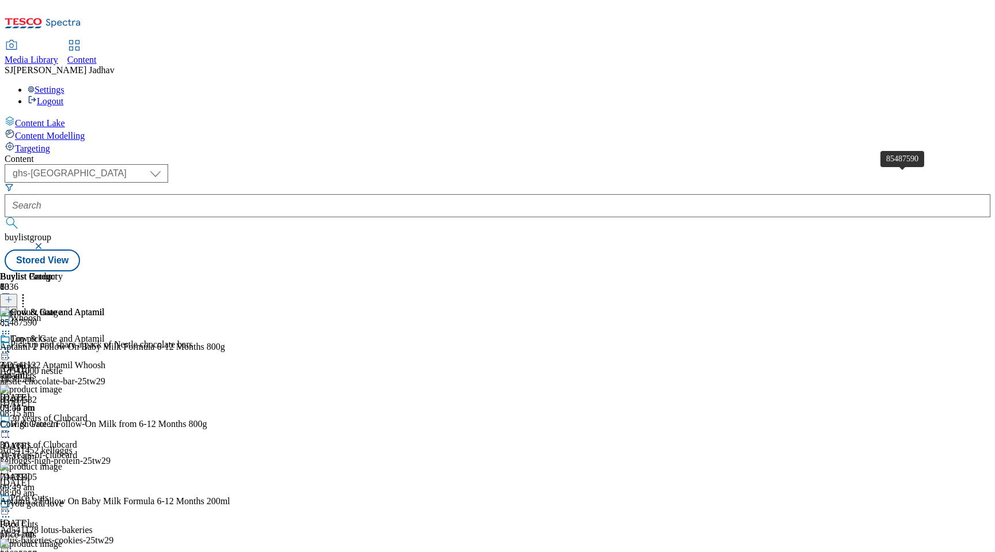
scroll to position [0, 27]
click at [29, 292] on icon at bounding box center [23, 298] width 12 height 12
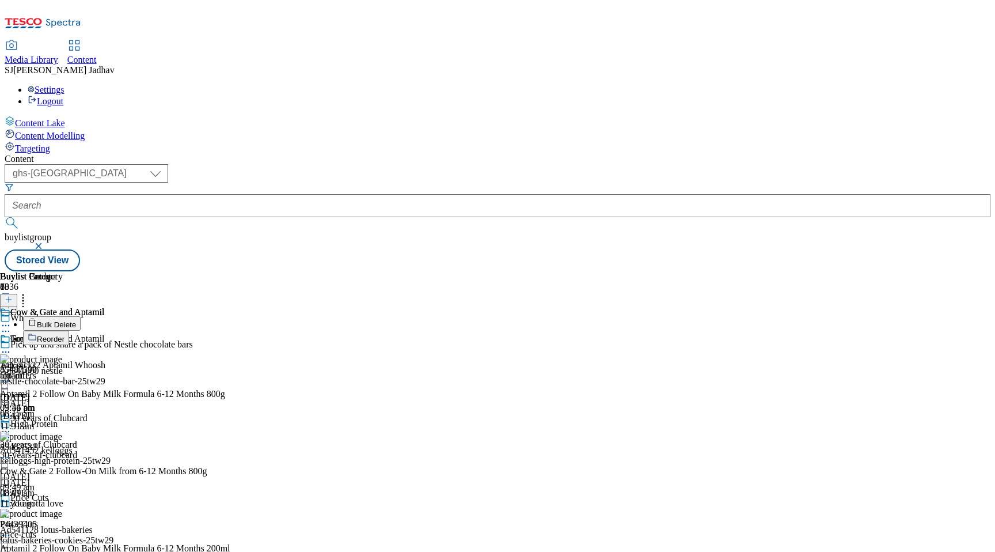
click at [64, 334] on span "Reorder" at bounding box center [51, 338] width 28 height 9
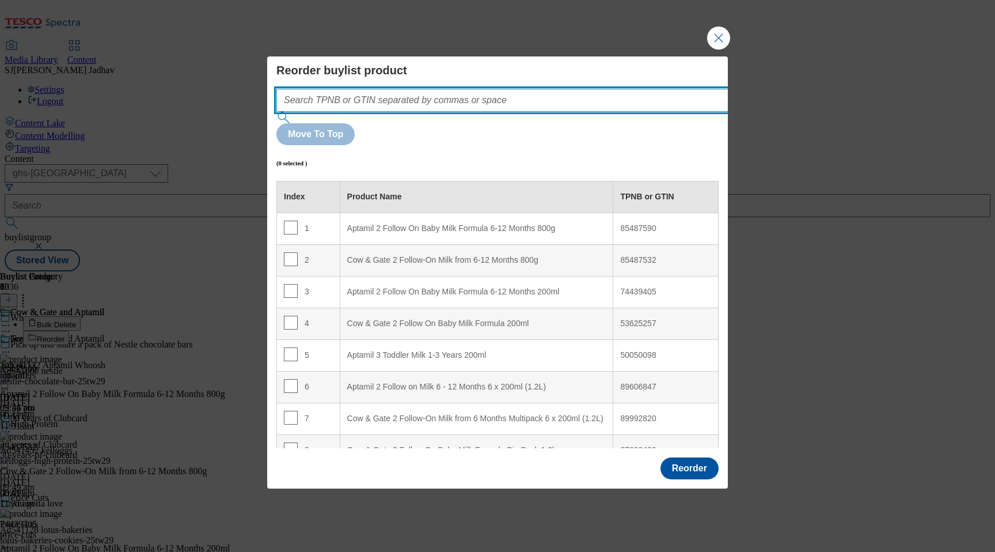
click at [498, 112] on input "Modal" at bounding box center [519, 100] width 486 height 23
paste input "85487590 74439405 50050098 85487532 74439405 53625257 89992820 87690489 89606847"
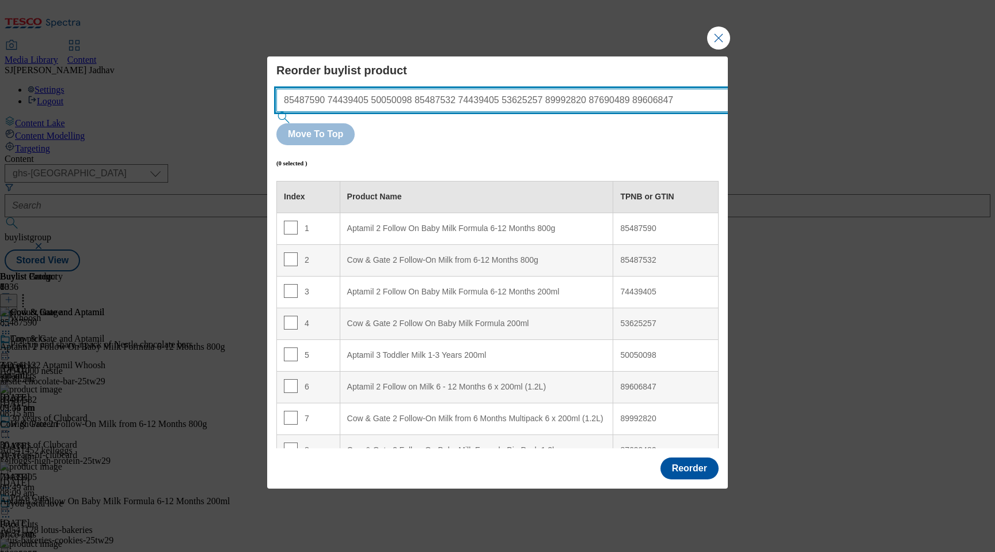
scroll to position [0, 11]
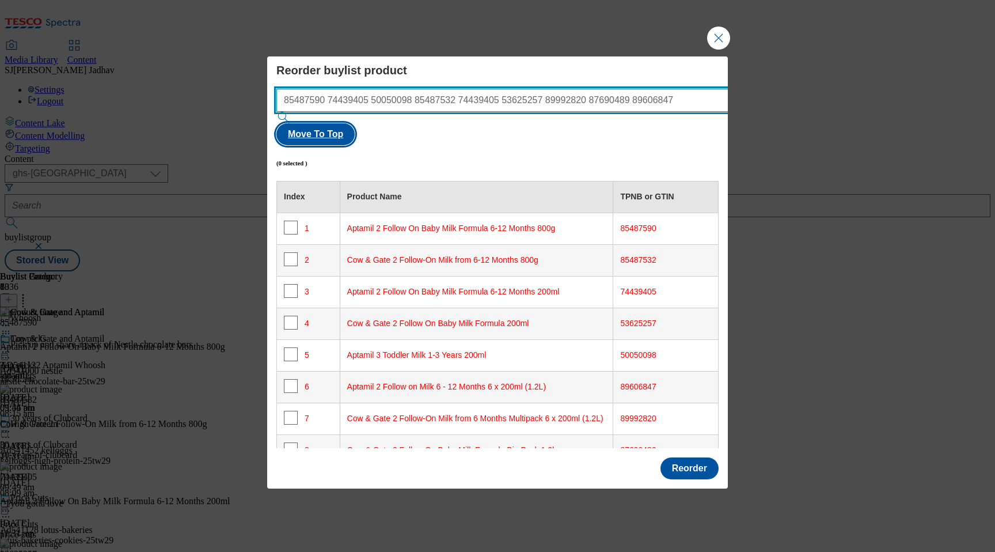
type input "85487590 74439405 50050098 85487532 74439405 53625257 89992820 87690489 89606847"
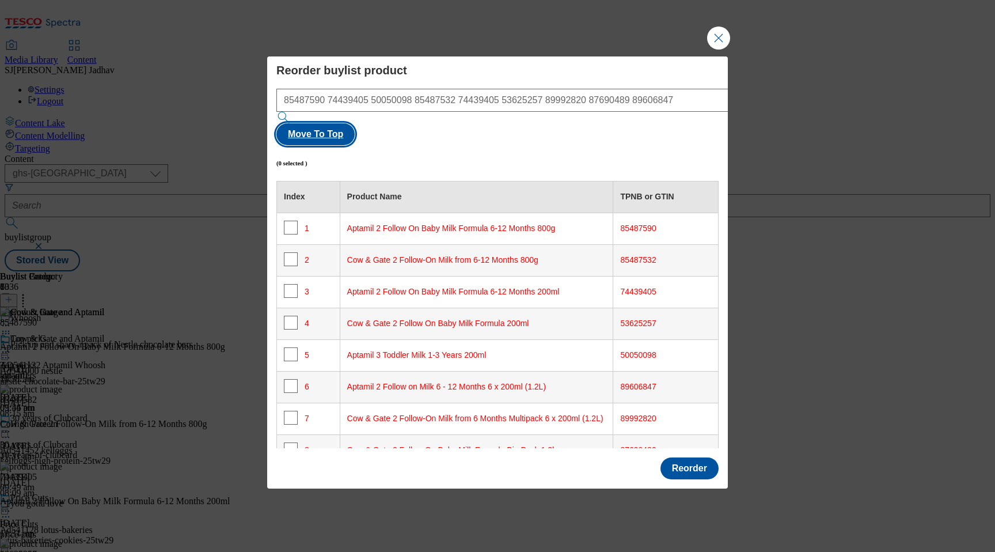
click at [355, 126] on button "Move To Top" at bounding box center [315, 134] width 78 height 22
checkbox input "true"
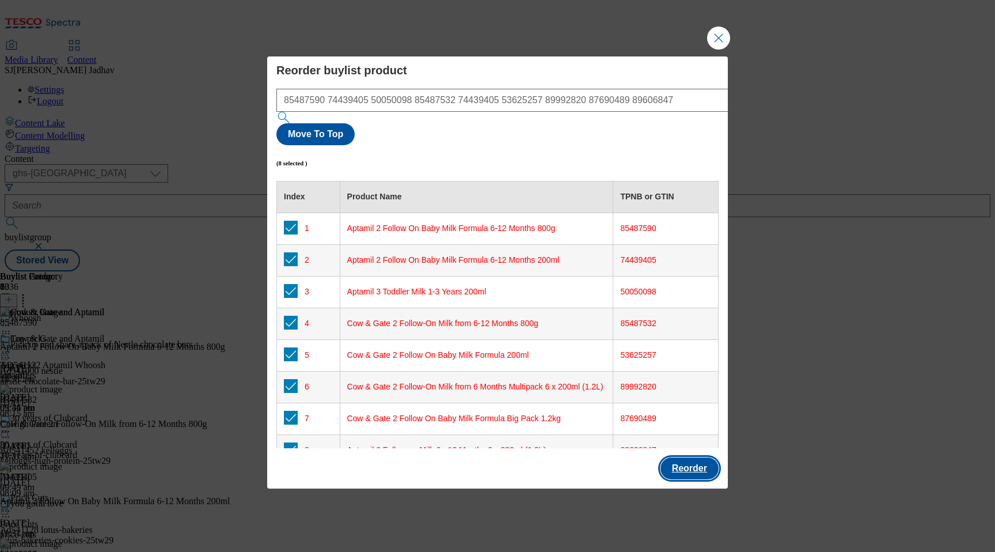
click at [693, 457] on button "Reorder" at bounding box center [689, 468] width 58 height 22
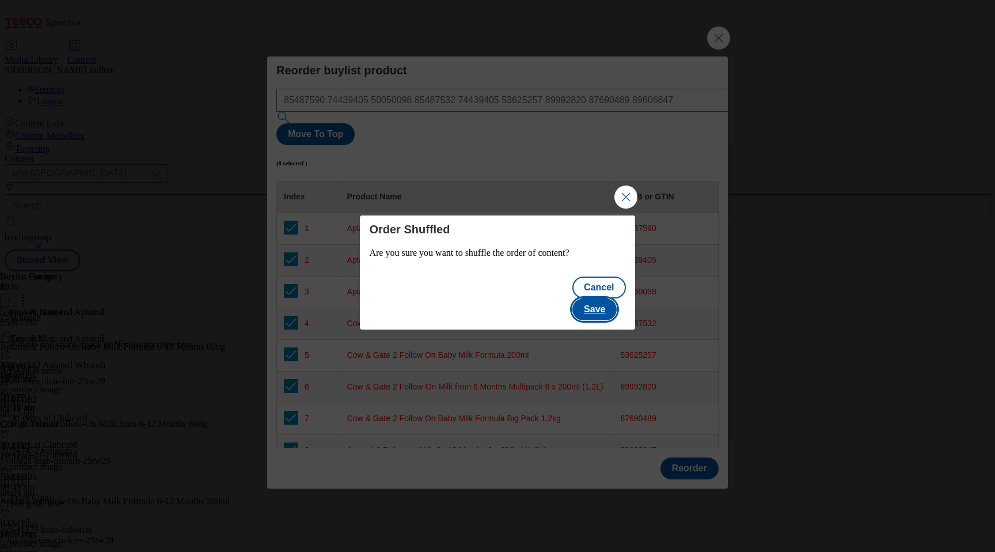
click at [605, 303] on button "Save" at bounding box center [594, 309] width 44 height 22
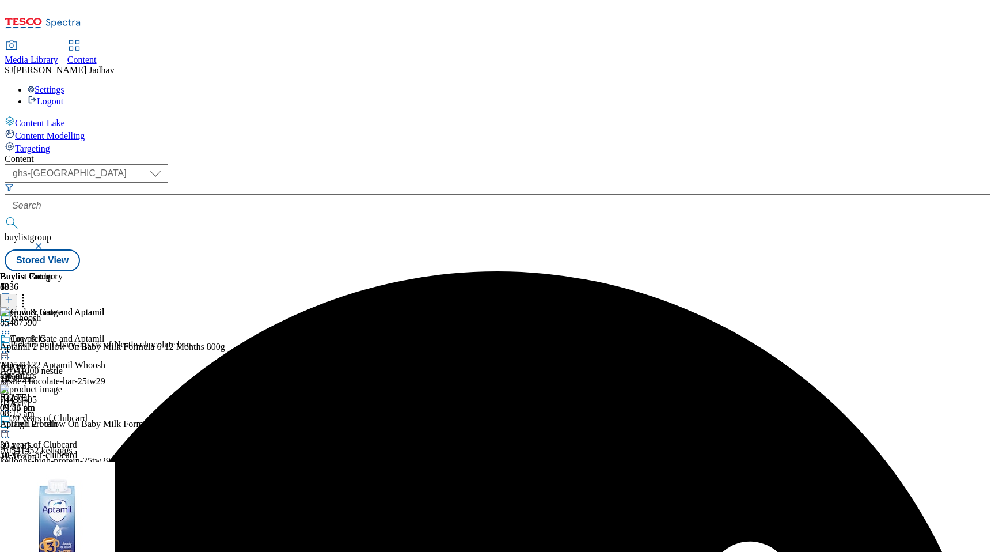
click at [12, 346] on icon at bounding box center [6, 352] width 12 height 12
click at [49, 372] on span "Edit" at bounding box center [42, 376] width 13 height 9
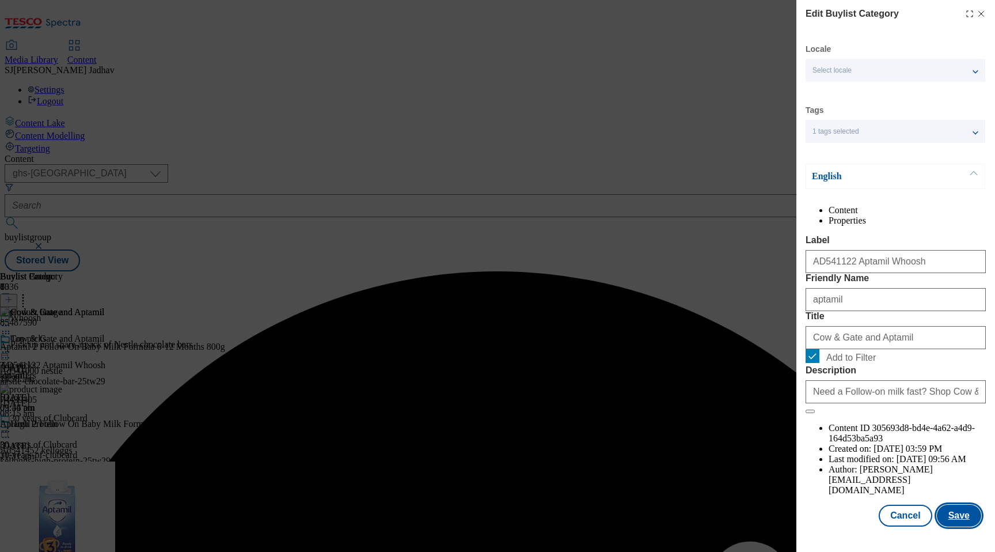
click at [963, 526] on button "Save" at bounding box center [959, 515] width 44 height 22
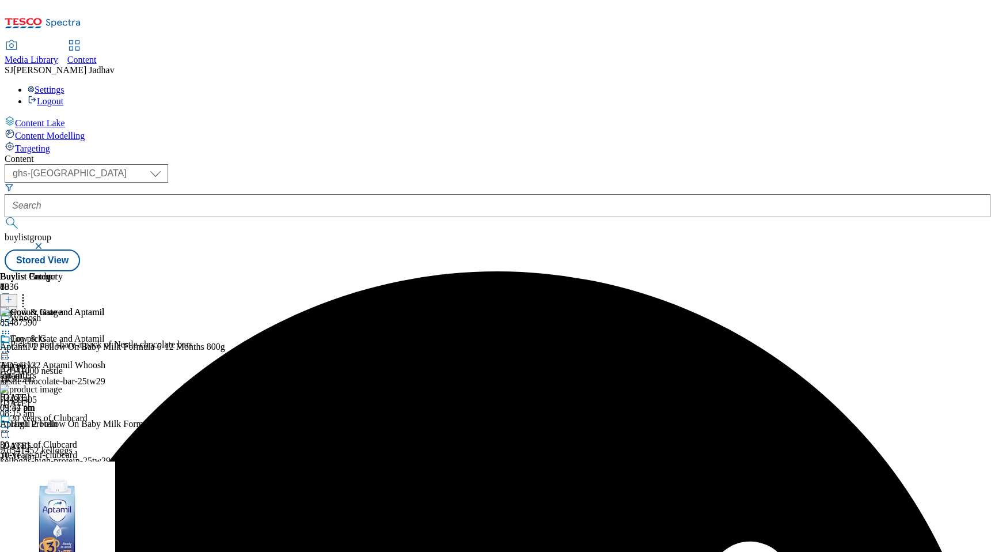
click at [12, 346] on icon at bounding box center [6, 352] width 12 height 12
click at [63, 425] on span "Preview" at bounding box center [49, 429] width 27 height 9
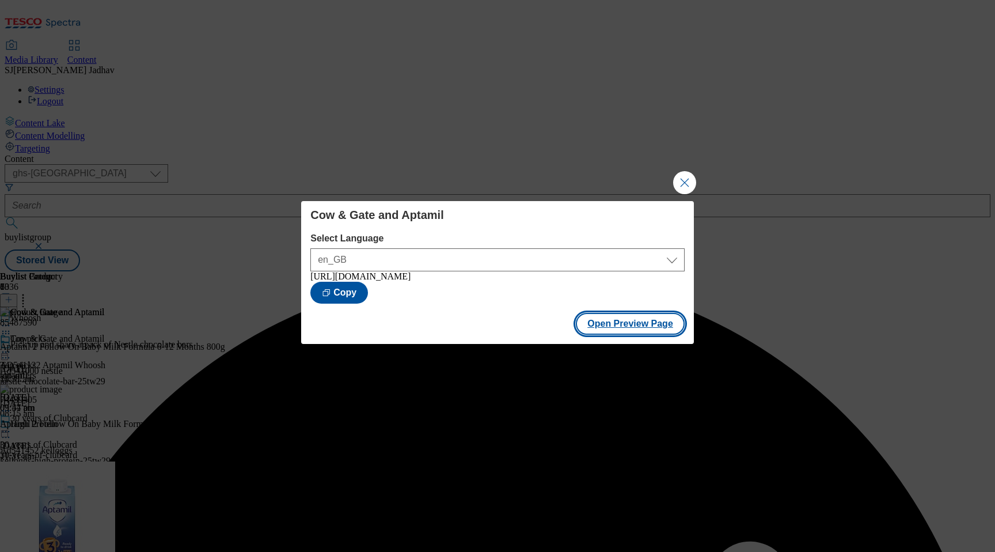
click at [653, 332] on button "Open Preview Page" at bounding box center [630, 324] width 109 height 22
